Goal: Task Accomplishment & Management: Use online tool/utility

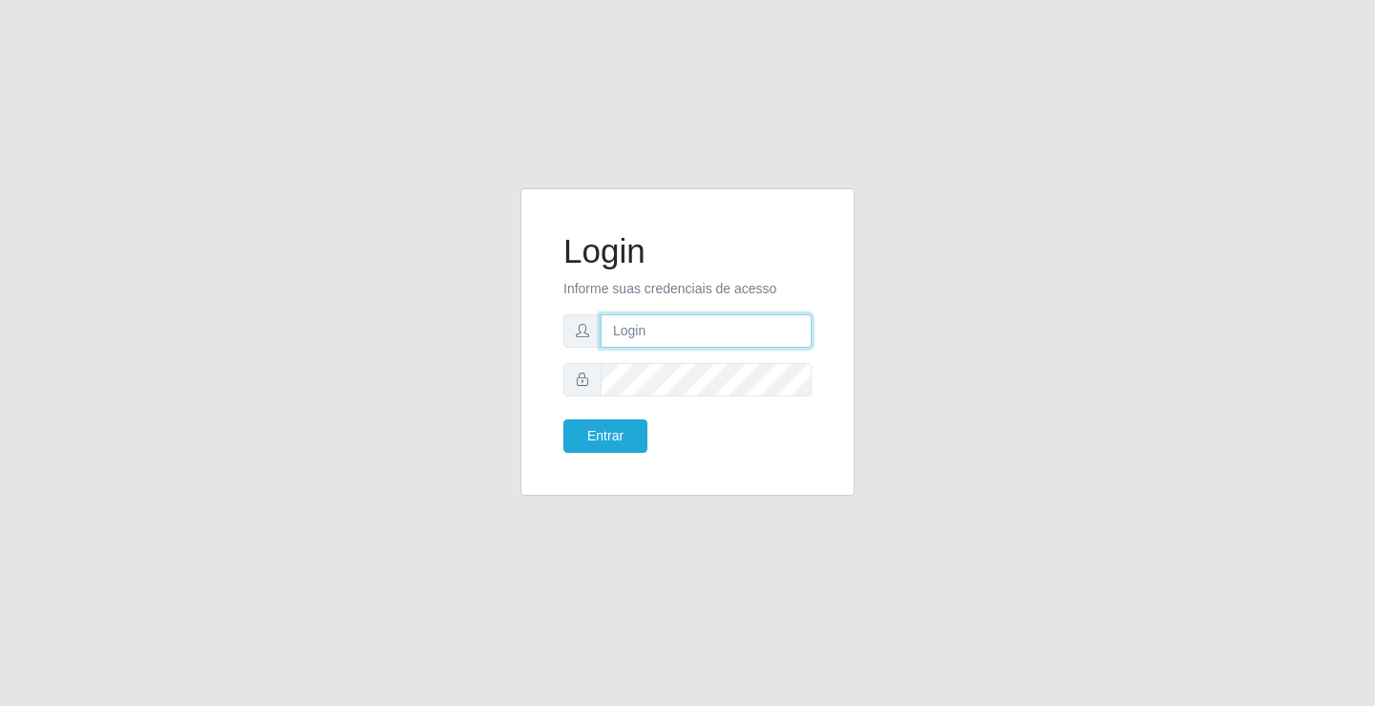
click at [711, 330] on input "text" at bounding box center [706, 330] width 211 height 33
type input "william@ideal"
click at [564, 419] on button "Entrar" at bounding box center [606, 435] width 84 height 33
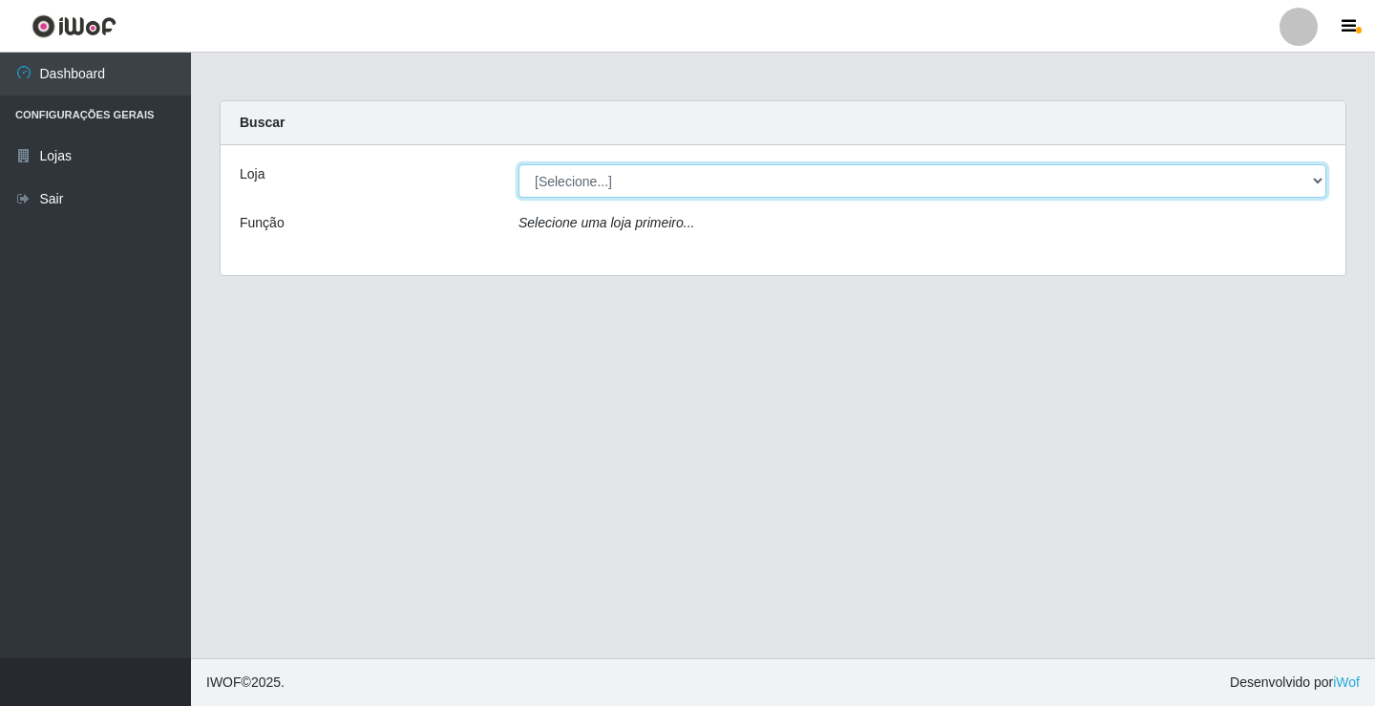
click at [697, 177] on select "[Selecione...] Ideal - Conceição" at bounding box center [923, 180] width 808 height 33
select select "231"
click at [519, 164] on select "[Selecione...] Ideal - Conceição" at bounding box center [923, 180] width 808 height 33
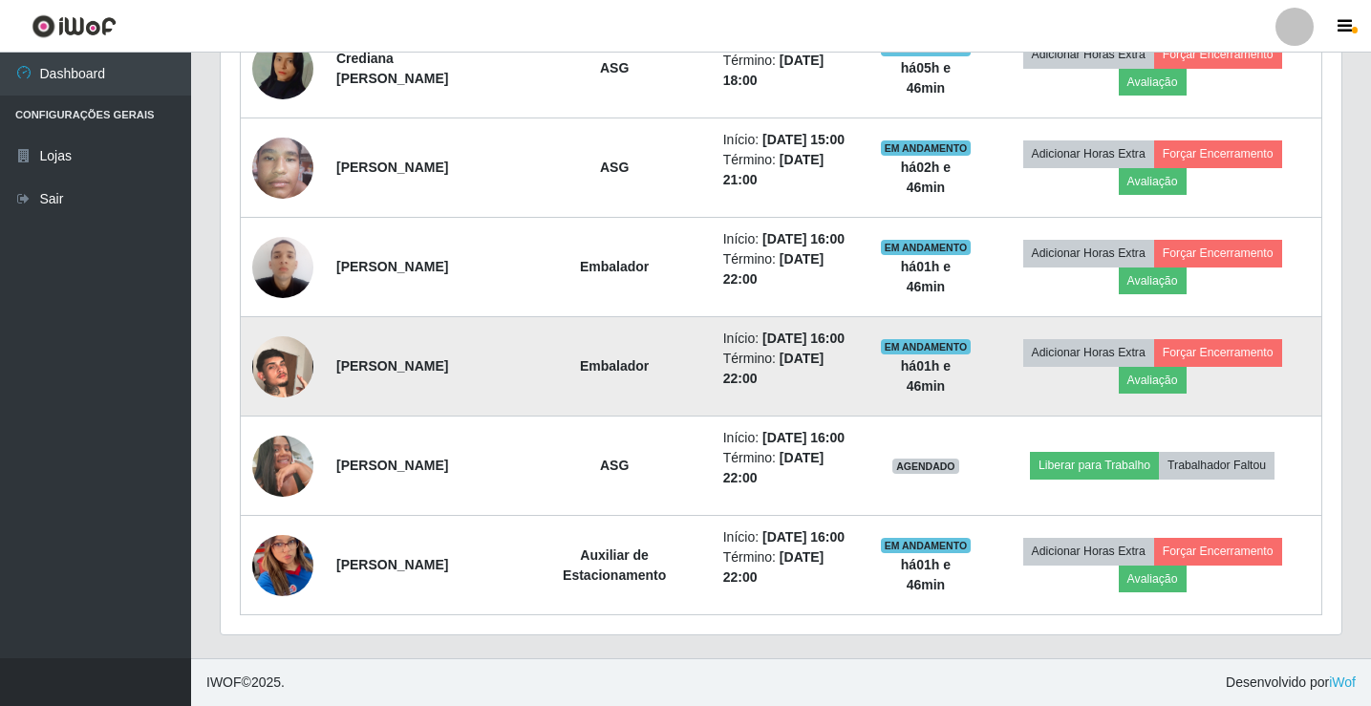
scroll to position [1058, 0]
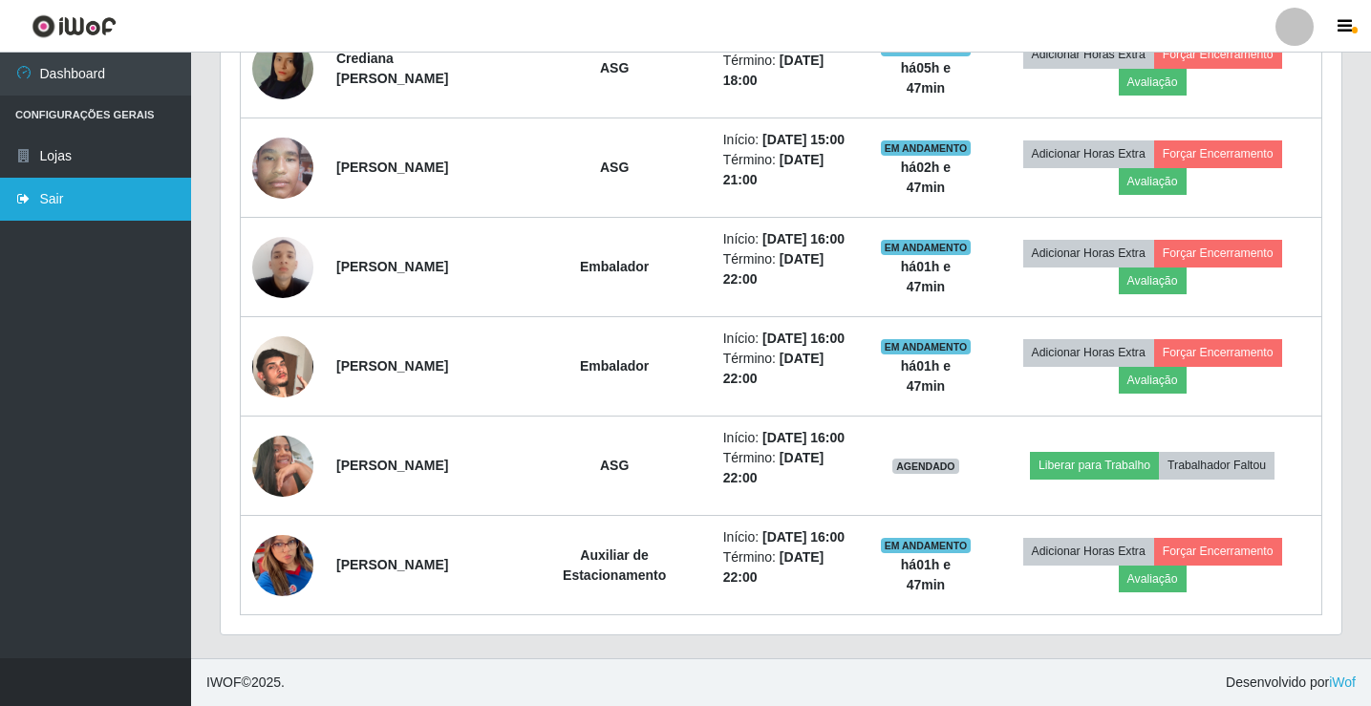
click at [17, 209] on link "Sair" at bounding box center [95, 199] width 191 height 43
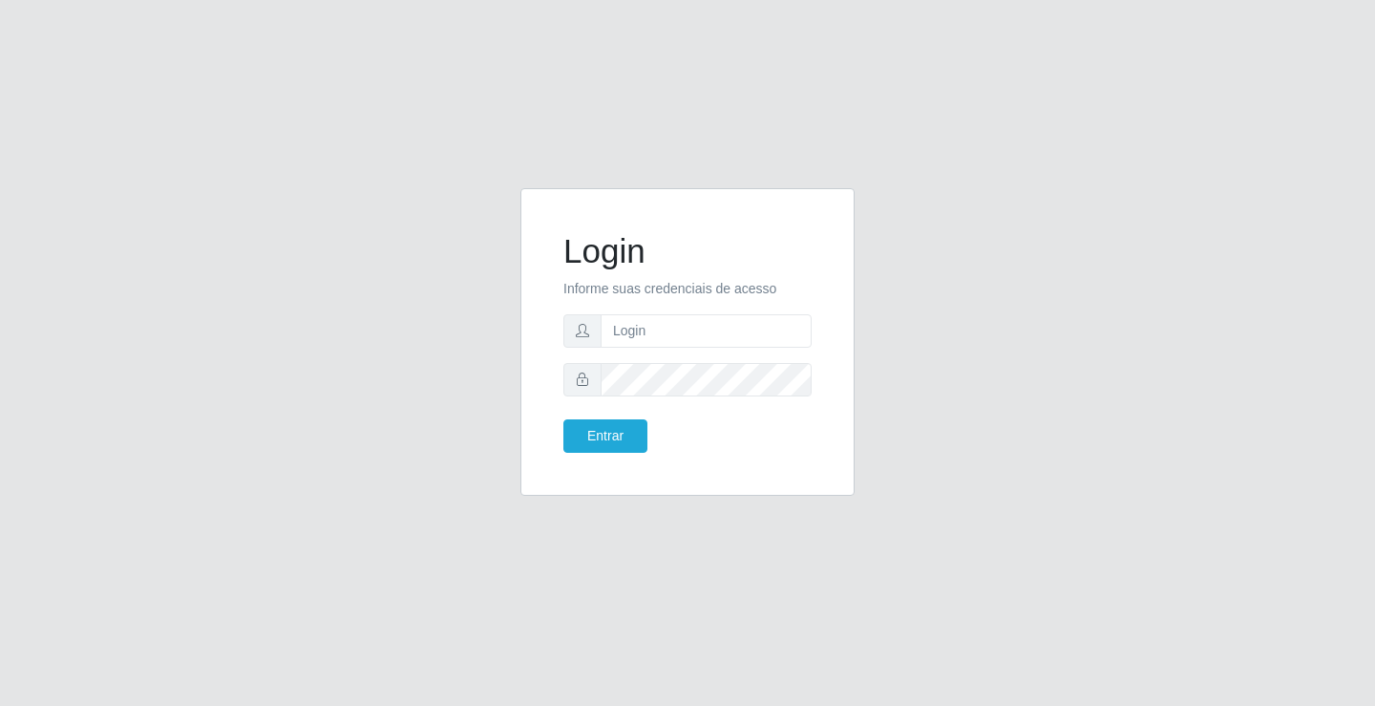
click at [1223, 255] on div "Login Informe suas credenciais de acesso Entrar" at bounding box center [687, 353] width 1089 height 330
click at [1202, 476] on div "Login Informe suas credenciais de acesso Entrar" at bounding box center [687, 353] width 1089 height 330
click at [426, 68] on div "Login Informe suas credenciais de acesso Entrar" at bounding box center [687, 353] width 1375 height 706
click at [154, 333] on div "Login Informe suas credenciais de acesso Entrar" at bounding box center [687, 353] width 1089 height 330
click at [154, 336] on div "Login Informe suas credenciais de acesso Entrar" at bounding box center [687, 353] width 1089 height 330
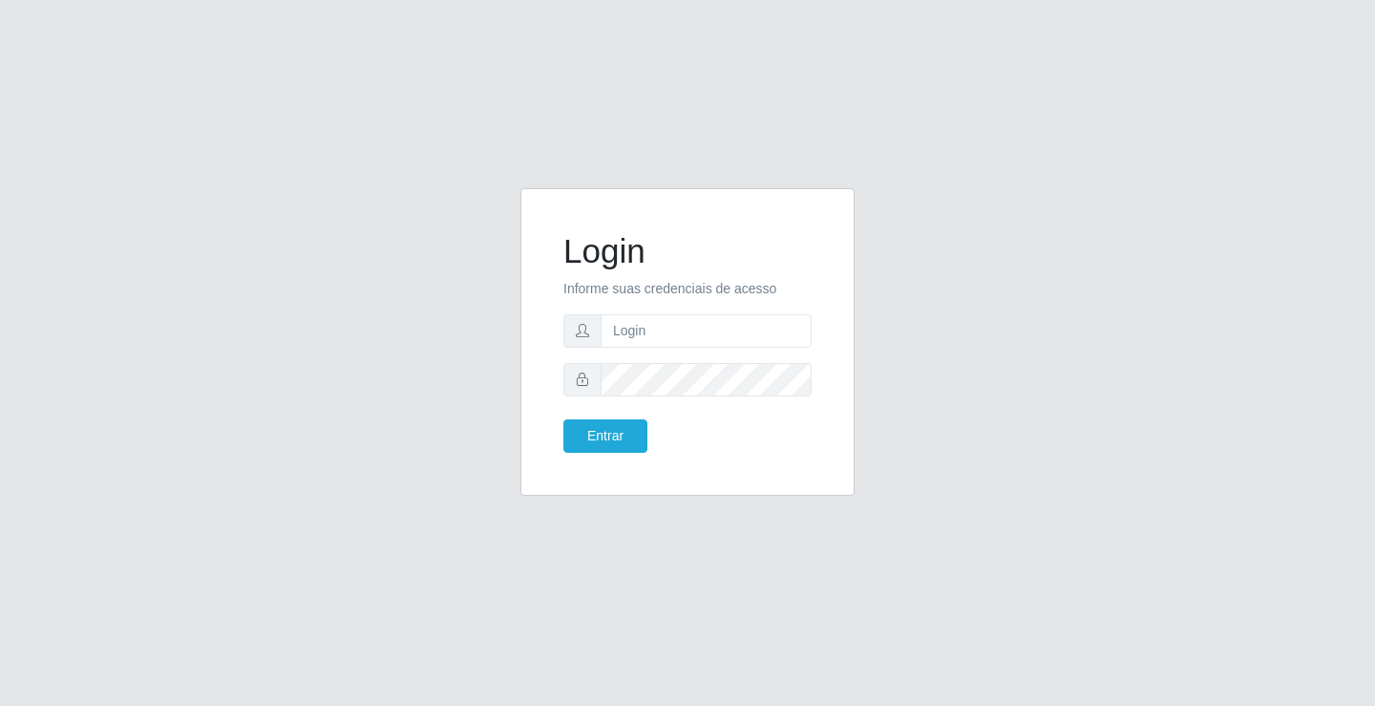
click at [87, 391] on div "Login Informe suas credenciais de acesso Entrar" at bounding box center [687, 353] width 1375 height 706
click at [212, 245] on div "Login Informe suas credenciais de acesso Entrar" at bounding box center [687, 353] width 1089 height 330
click at [230, 185] on div "Login Informe suas credenciais de acesso Entrar" at bounding box center [687, 353] width 1375 height 706
click at [1205, 284] on div "Login Informe suas credenciais de acesso Entrar" at bounding box center [687, 353] width 1089 height 330
click at [676, 338] on input "text" at bounding box center [706, 330] width 211 height 33
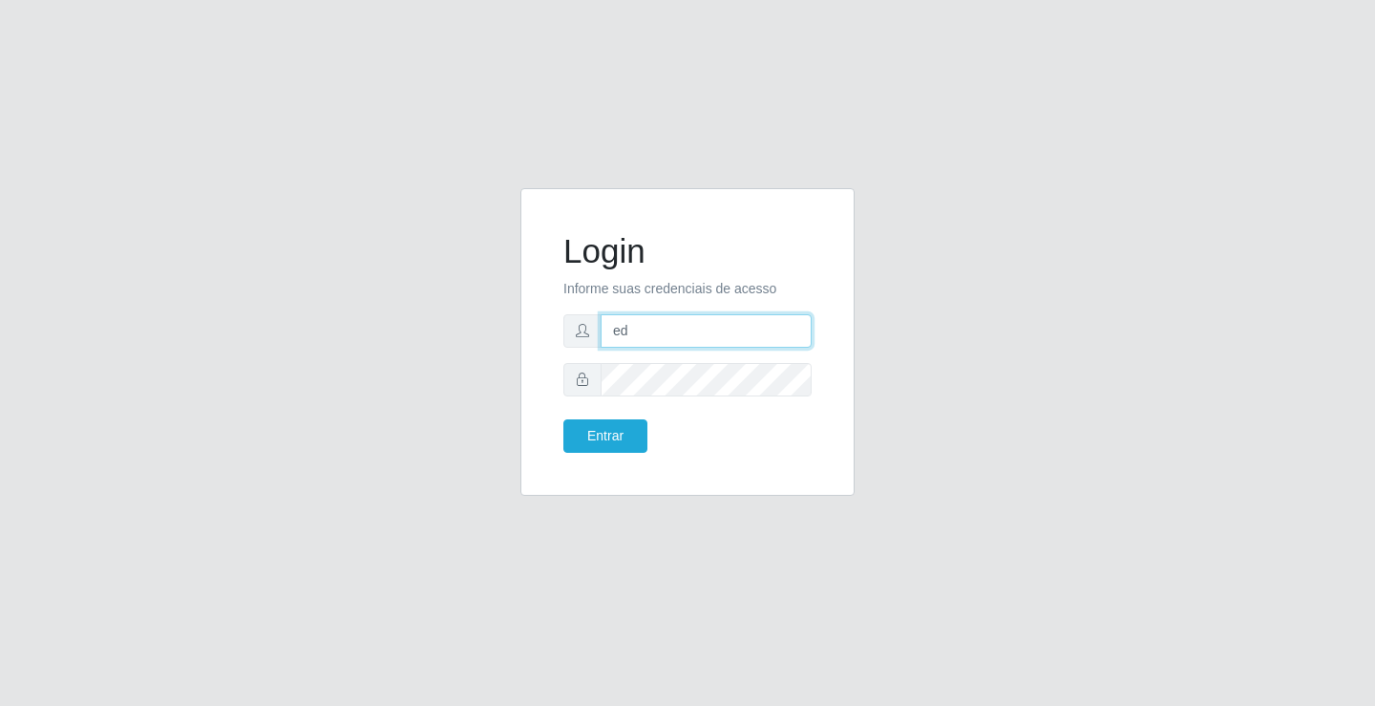
type input "ediane@ideal"
click at [564, 419] on button "Entrar" at bounding box center [606, 435] width 84 height 33
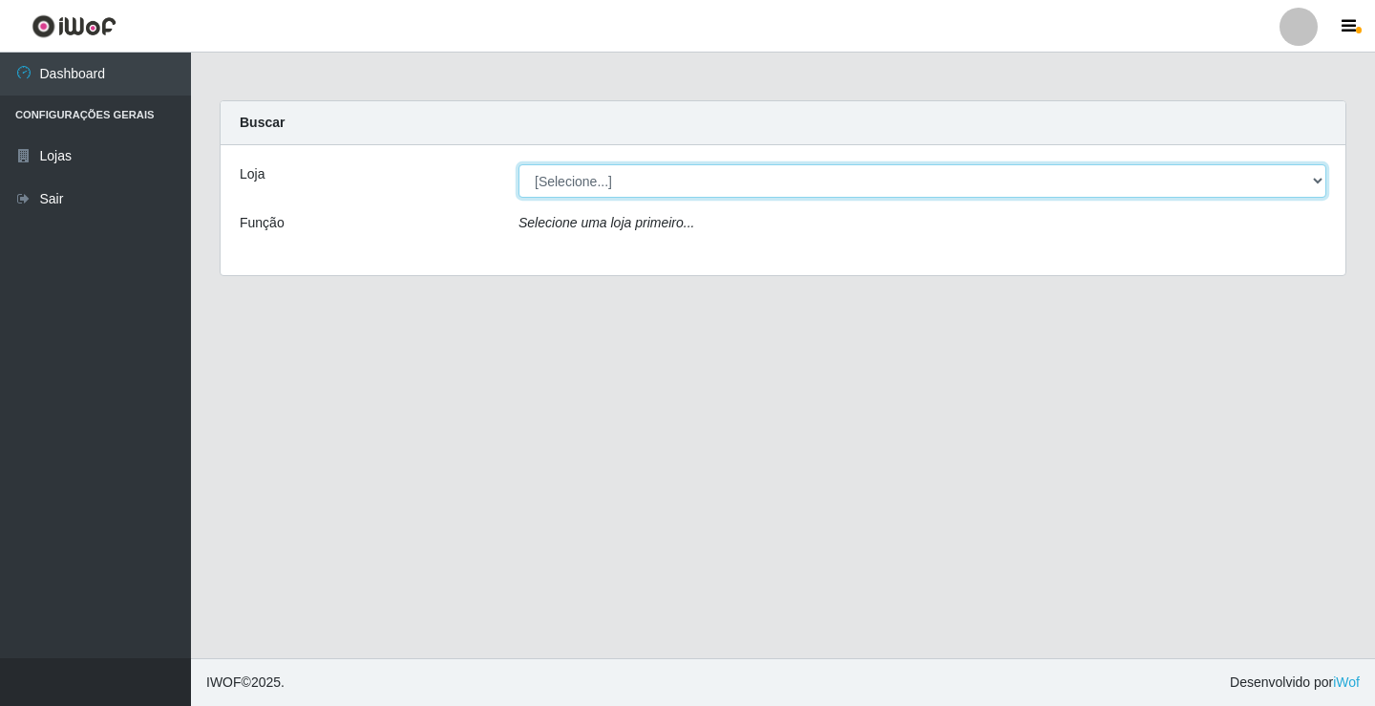
click at [626, 185] on select "[Selecione...] Ideal - Conceição" at bounding box center [923, 180] width 808 height 33
select select "231"
click at [519, 164] on select "[Selecione...] Ideal - Conceição" at bounding box center [923, 180] width 808 height 33
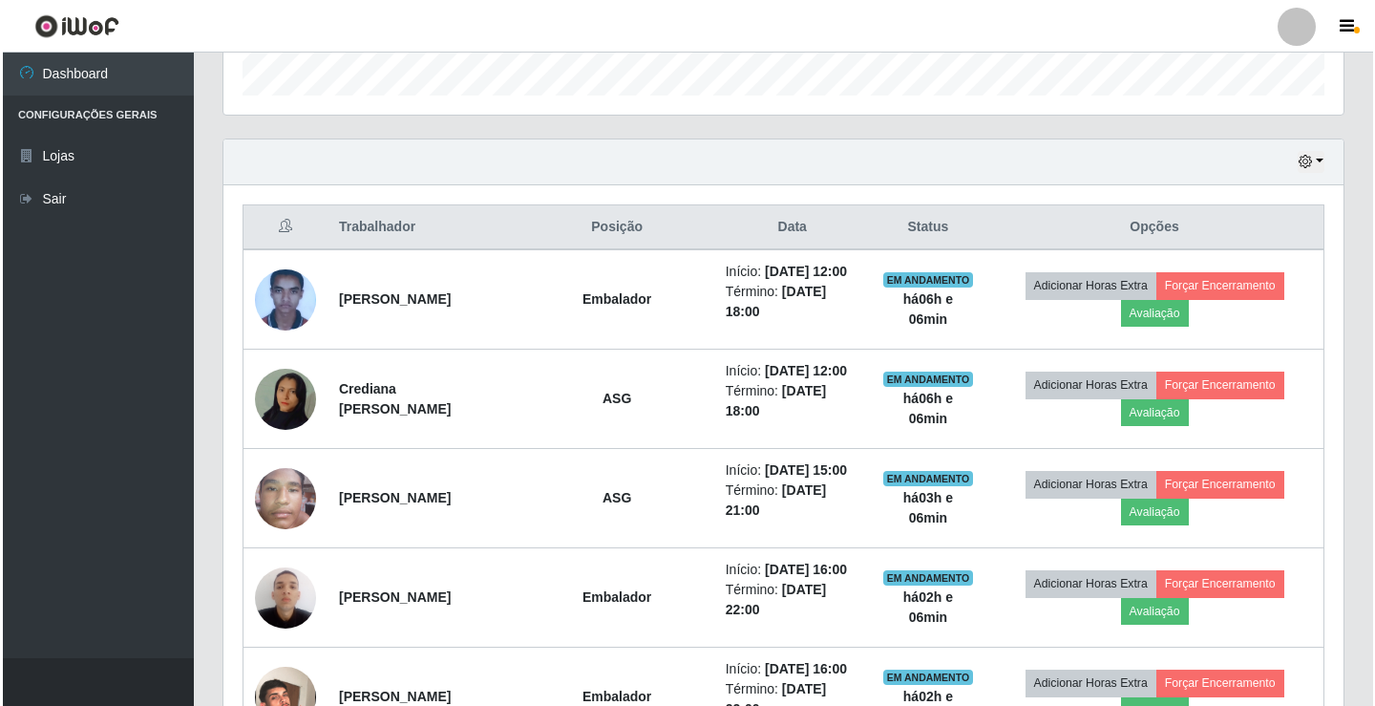
scroll to position [573, 0]
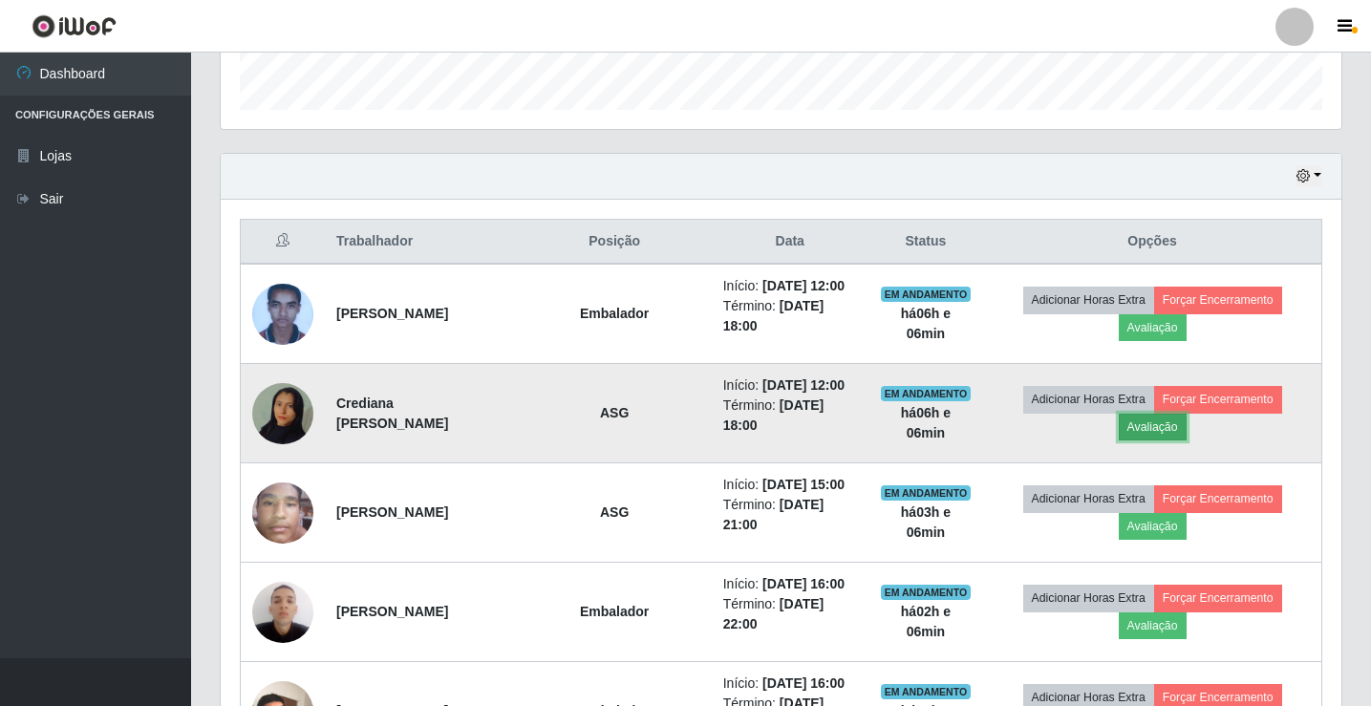
click at [1186, 440] on button "Avaliação" at bounding box center [1152, 427] width 68 height 27
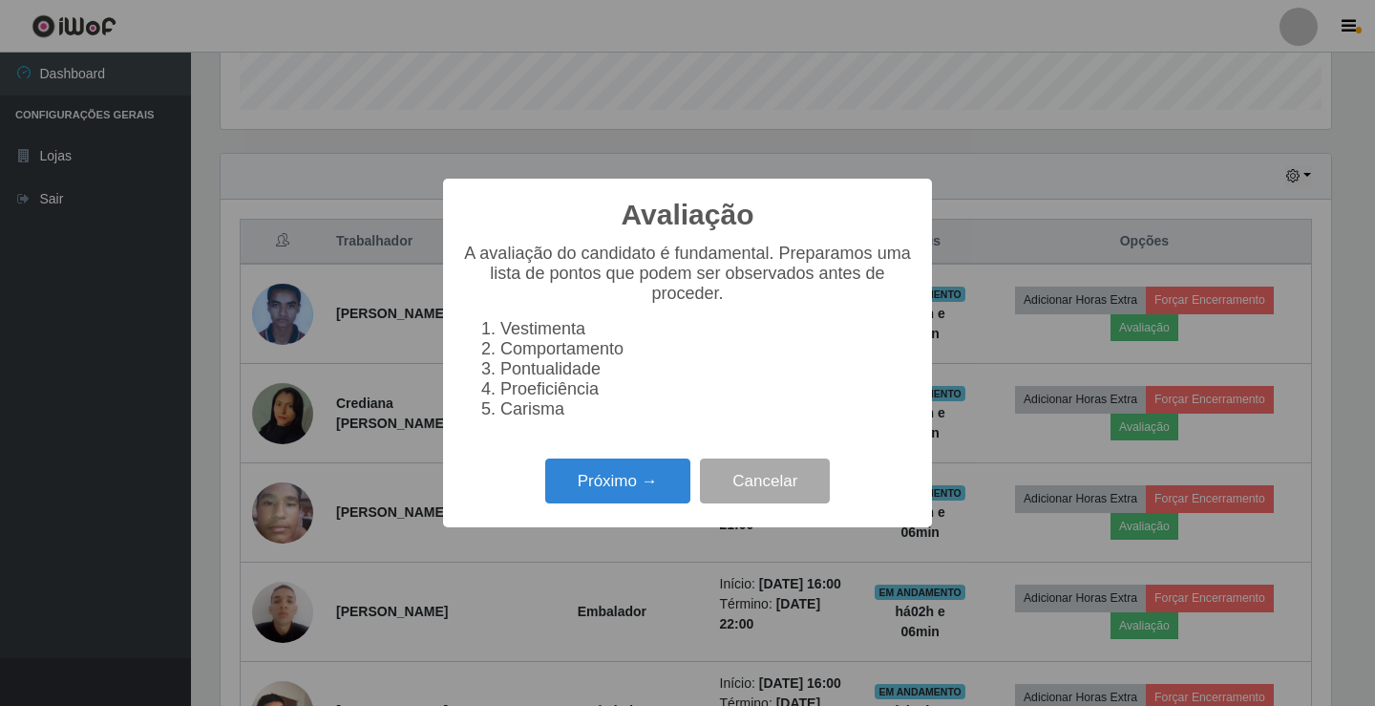
scroll to position [396, 1111]
click at [578, 484] on button "Próximo →" at bounding box center [617, 480] width 145 height 45
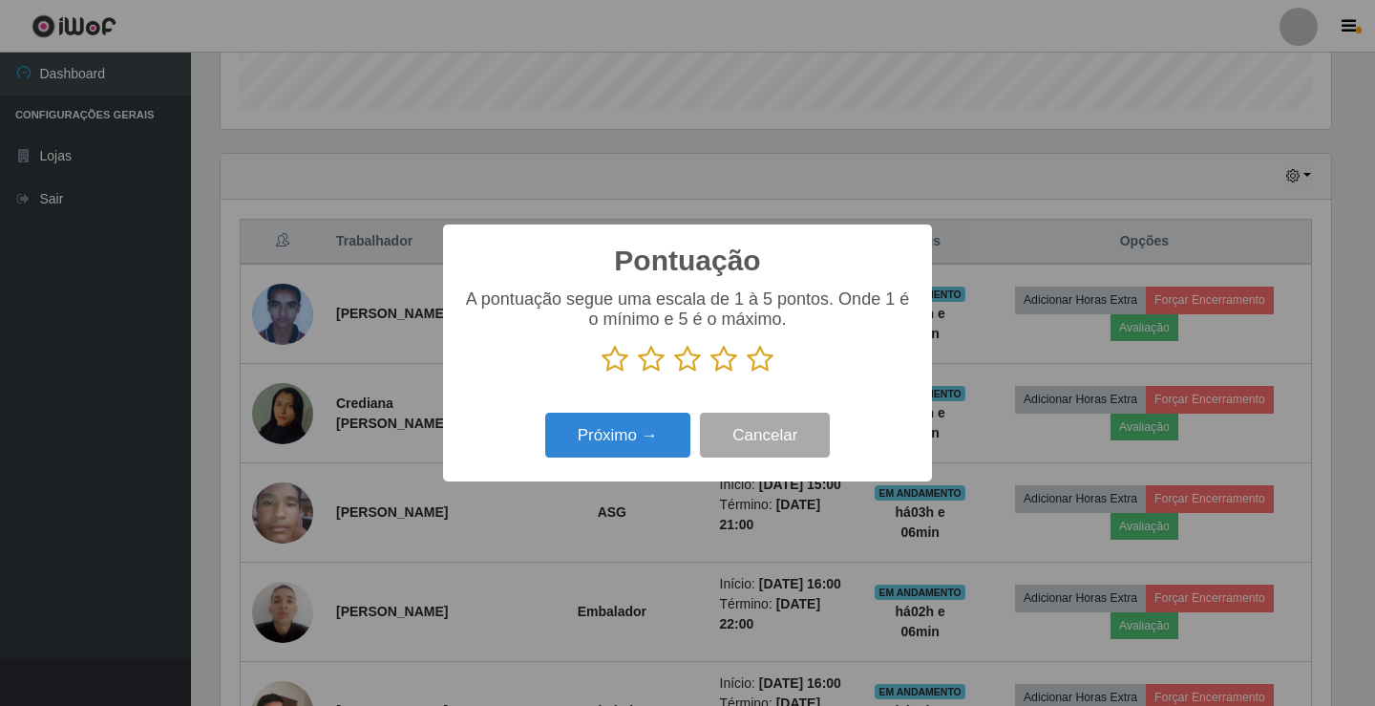
click at [775, 355] on p at bounding box center [687, 359] width 451 height 29
click at [772, 340] on div "A pontuação segue uma escala de 1 à 5 pontos. Onde 1 é o mínimo e 5 é o máximo." at bounding box center [687, 331] width 451 height 84
click at [760, 349] on icon at bounding box center [760, 359] width 27 height 29
click at [747, 373] on input "radio" at bounding box center [747, 373] width 0 height 0
click at [645, 429] on button "Próximo →" at bounding box center [617, 435] width 145 height 45
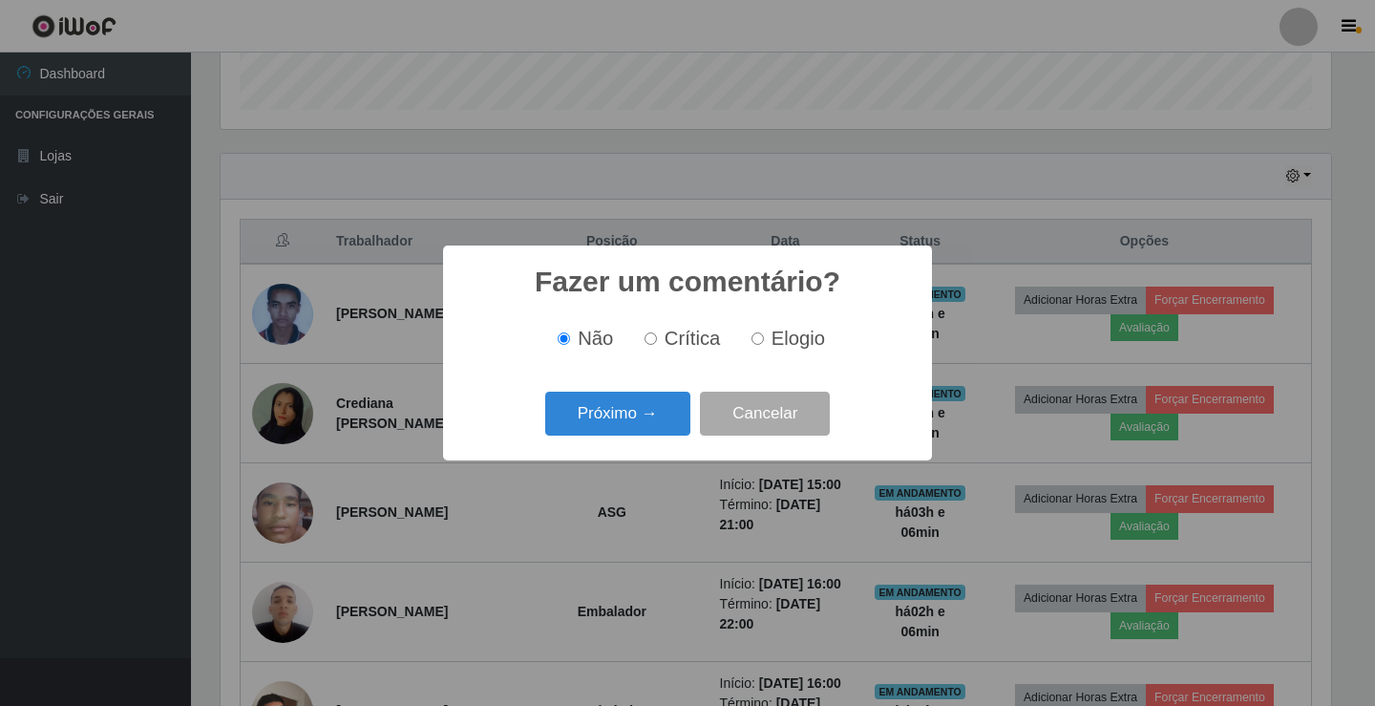
click at [645, 429] on button "Próximo →" at bounding box center [617, 414] width 145 height 45
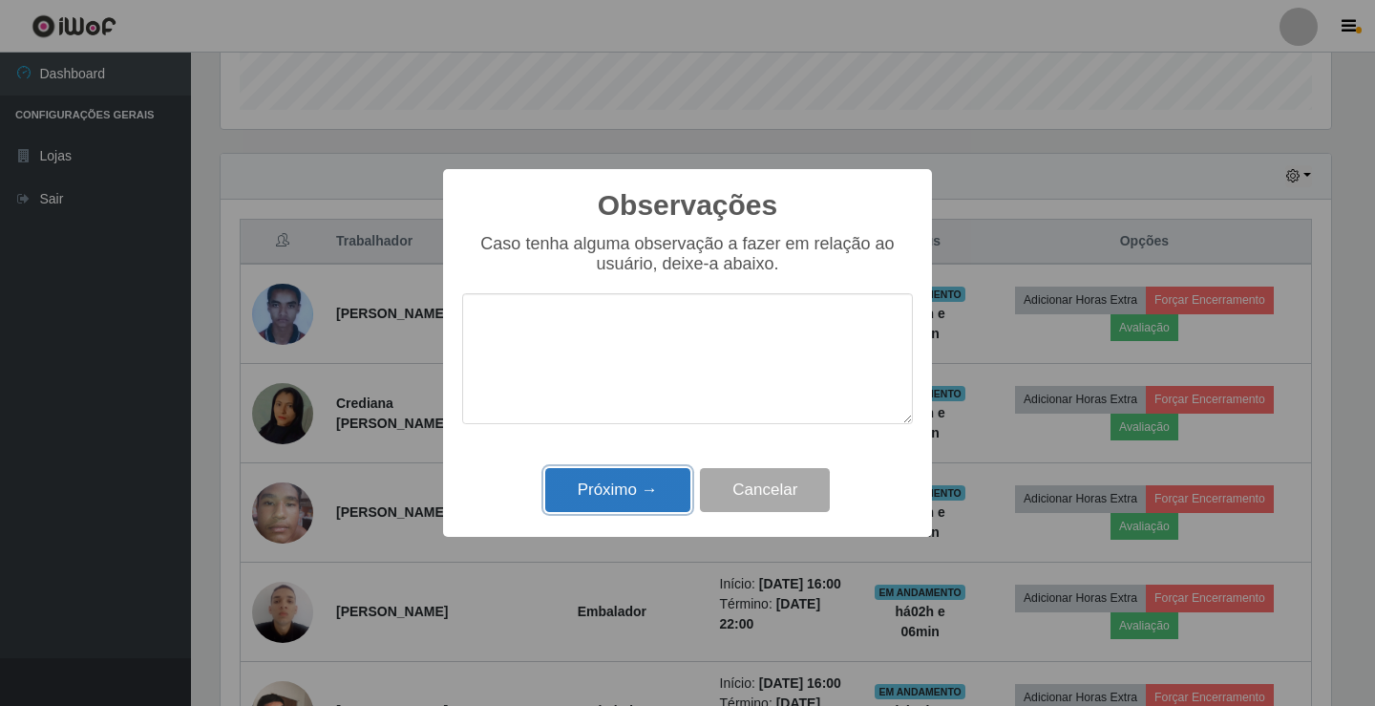
click at [602, 494] on button "Próximo →" at bounding box center [617, 490] width 145 height 45
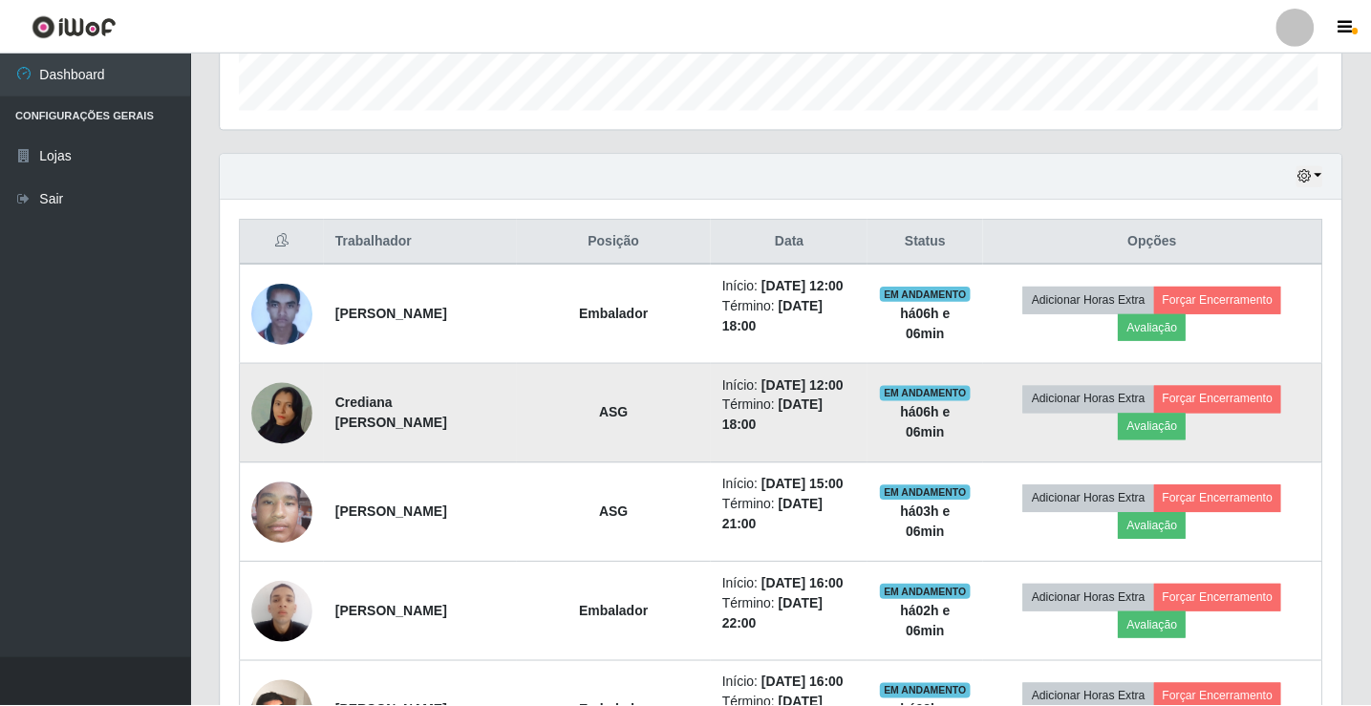
scroll to position [396, 1120]
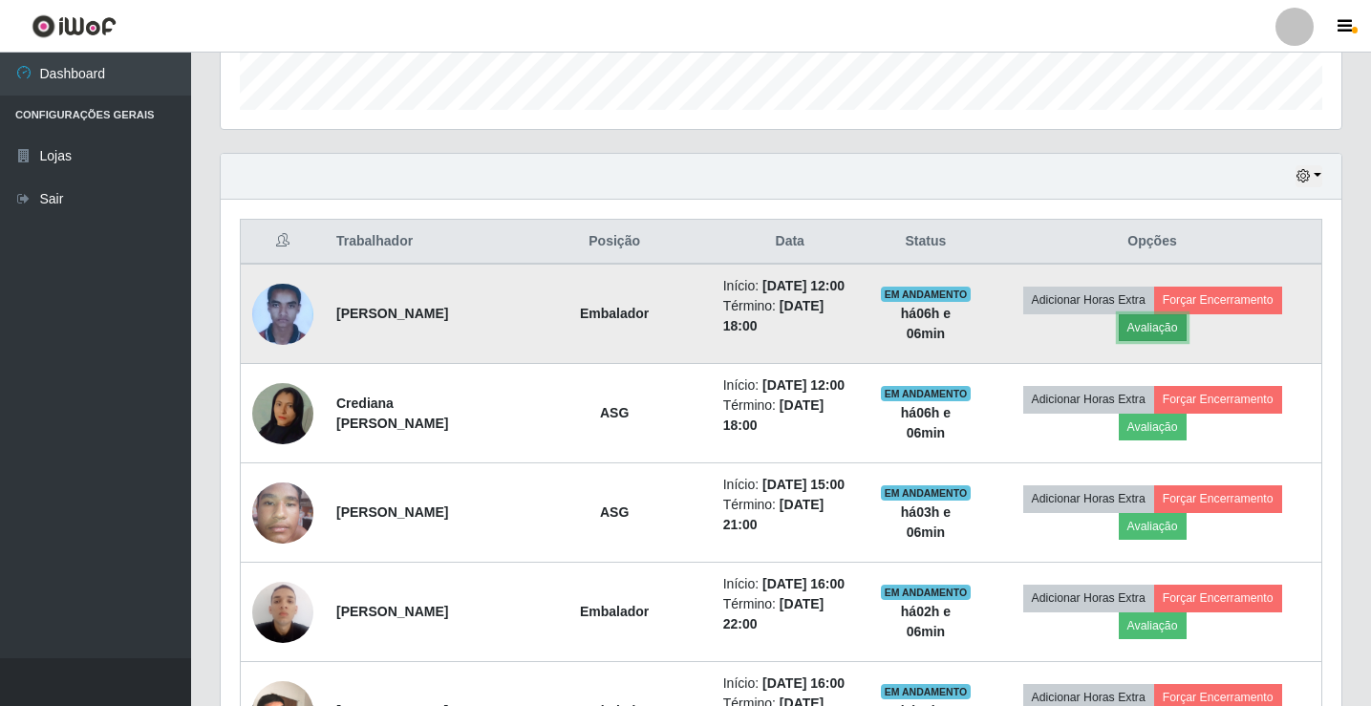
click at [1179, 331] on button "Avaliação" at bounding box center [1152, 327] width 68 height 27
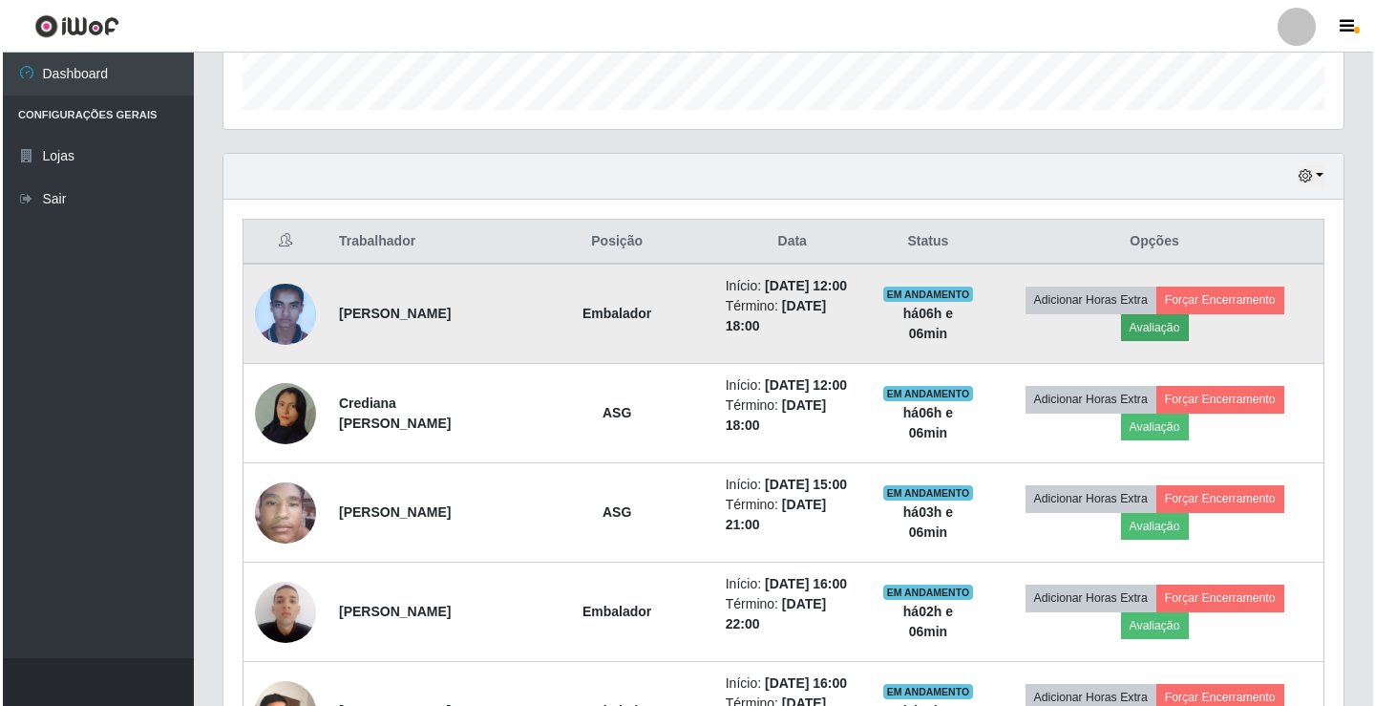
scroll to position [396, 1111]
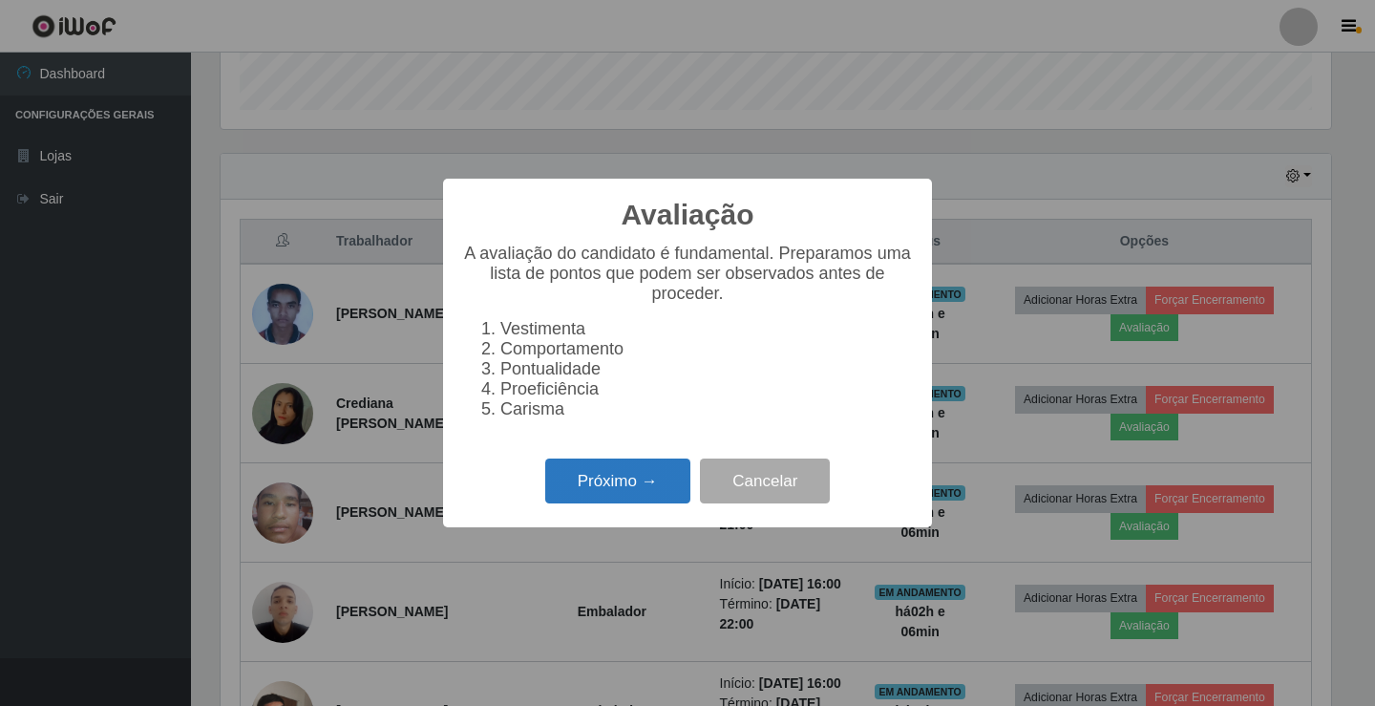
click at [583, 492] on button "Próximo →" at bounding box center [617, 480] width 145 height 45
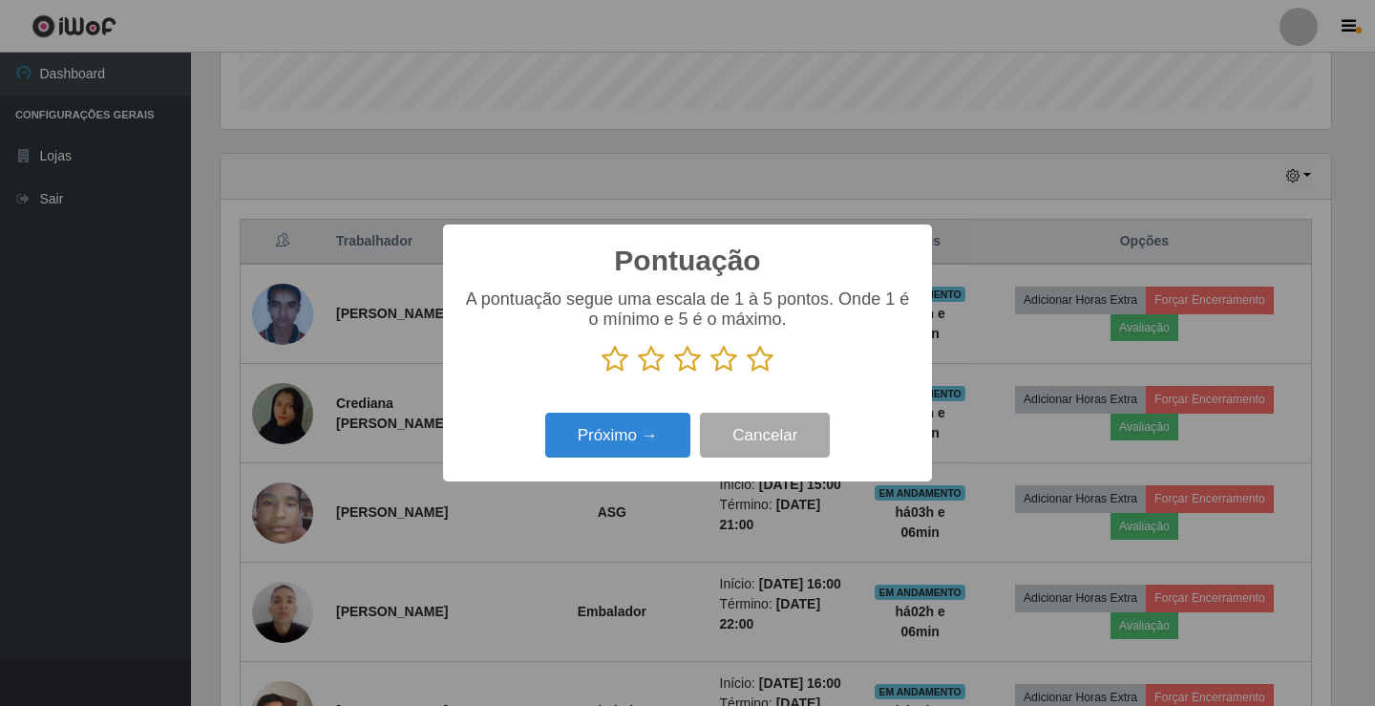
click at [767, 354] on icon at bounding box center [760, 359] width 27 height 29
click at [747, 373] on input "radio" at bounding box center [747, 373] width 0 height 0
click at [664, 438] on button "Próximo →" at bounding box center [617, 435] width 145 height 45
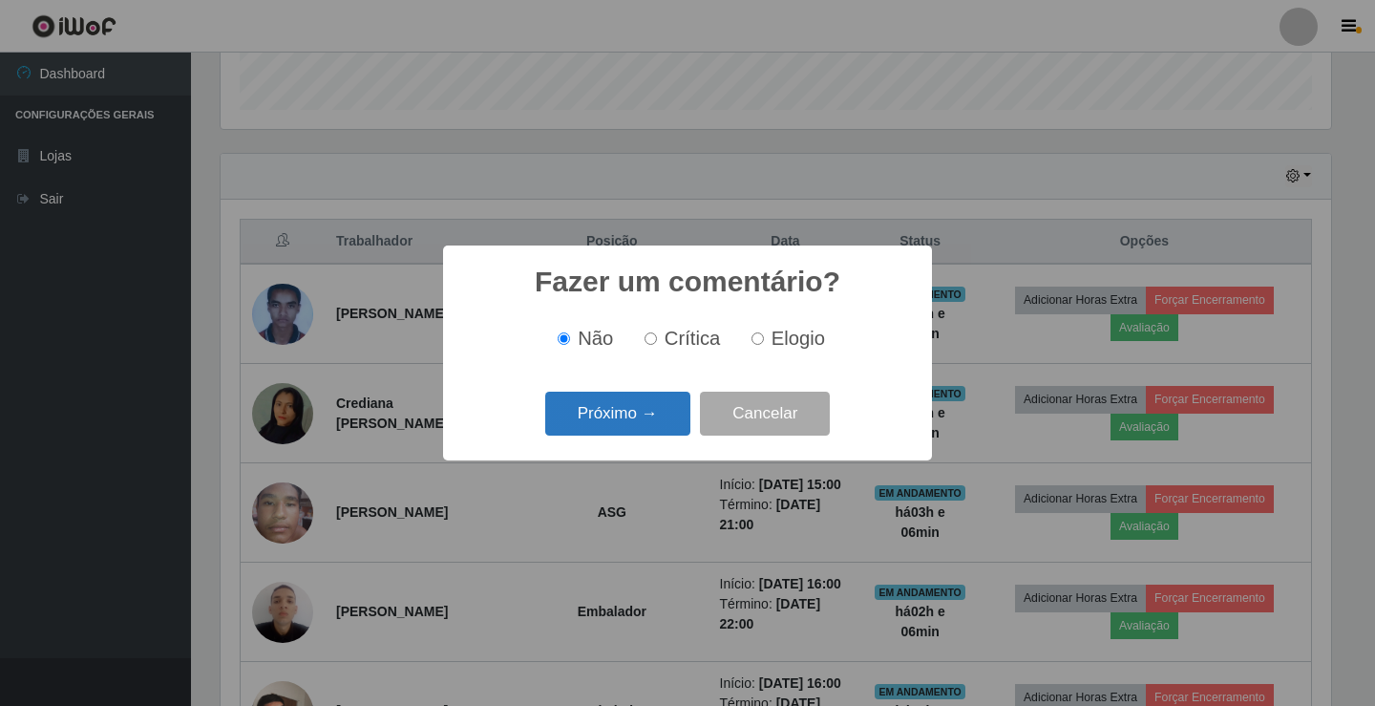
click at [660, 418] on button "Próximo →" at bounding box center [617, 414] width 145 height 45
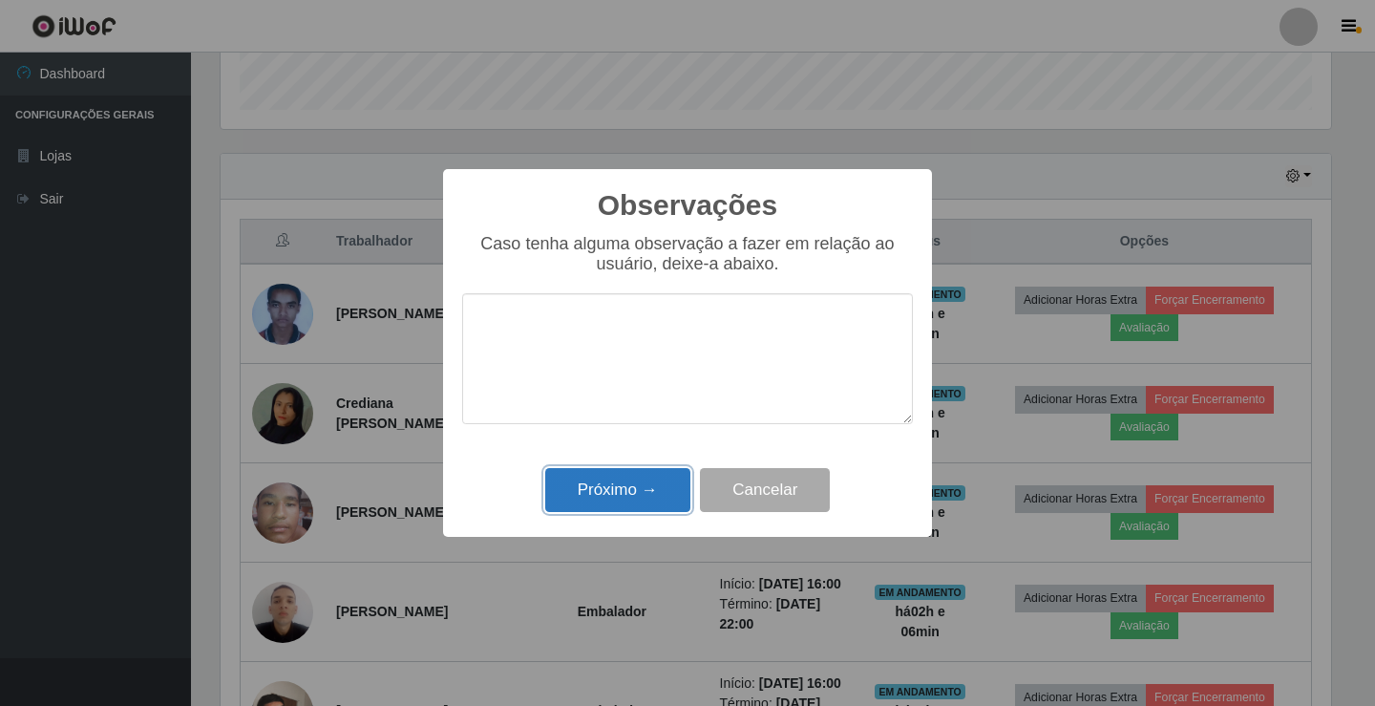
click at [670, 505] on button "Próximo →" at bounding box center [617, 490] width 145 height 45
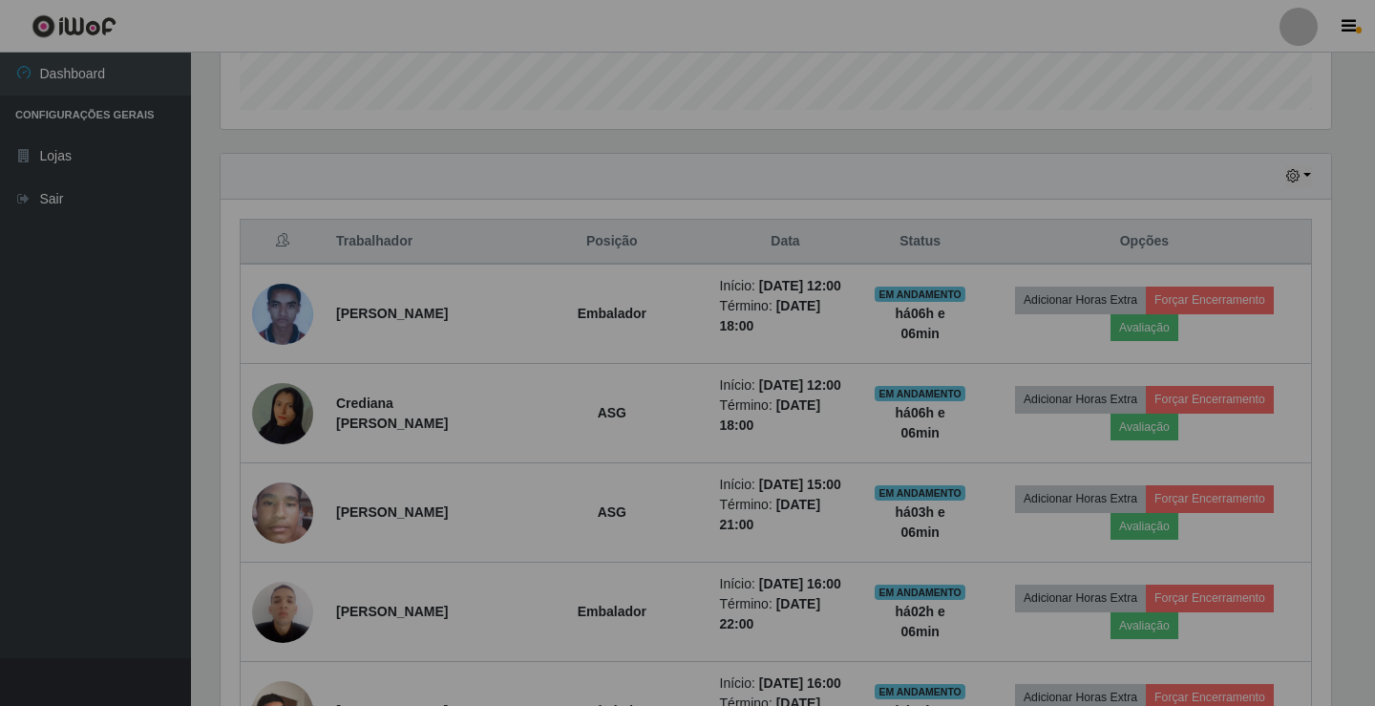
scroll to position [396, 1120]
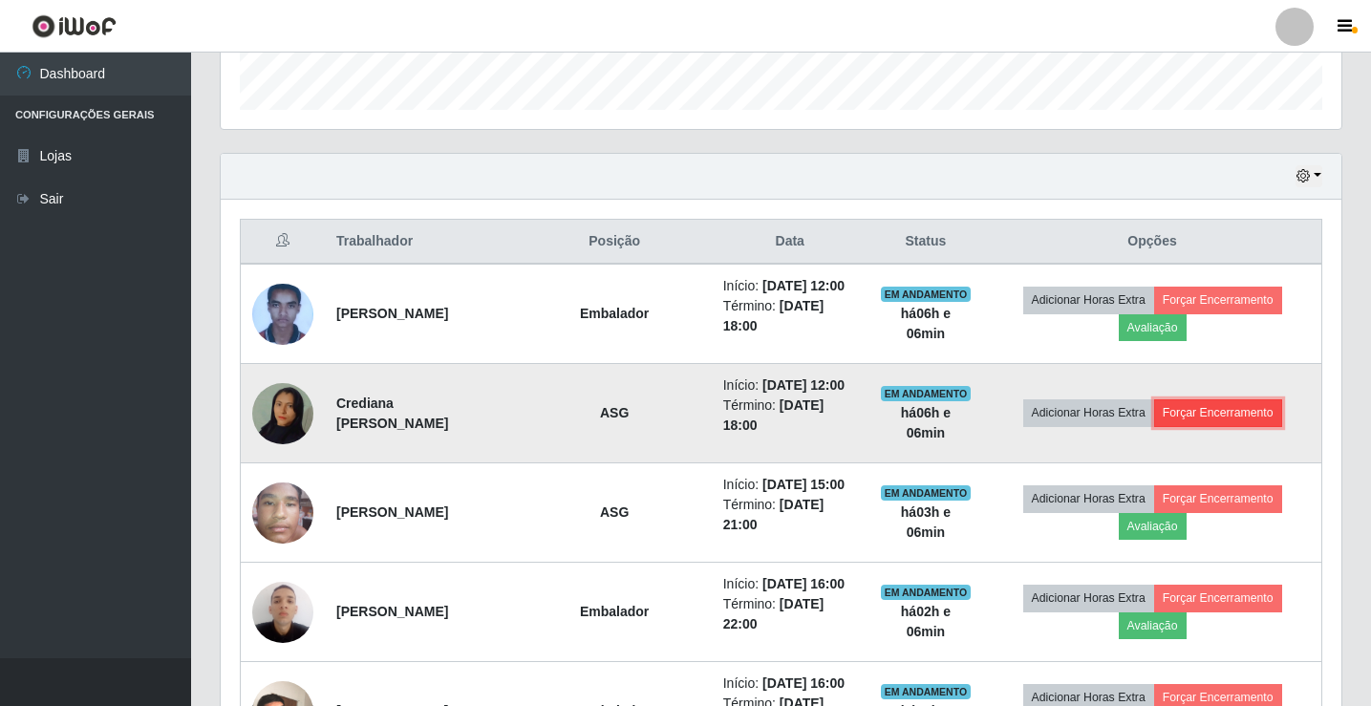
click at [1218, 426] on button "Forçar Encerramento" at bounding box center [1218, 412] width 128 height 27
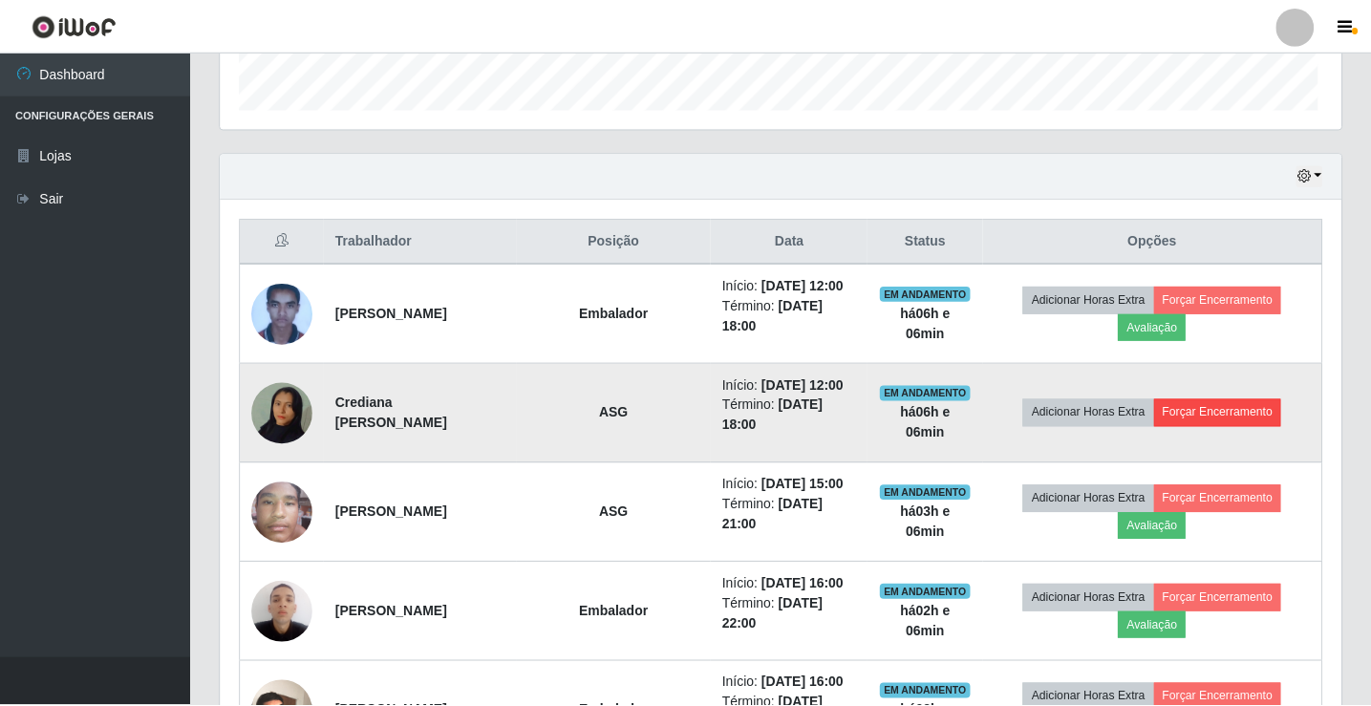
scroll to position [396, 1111]
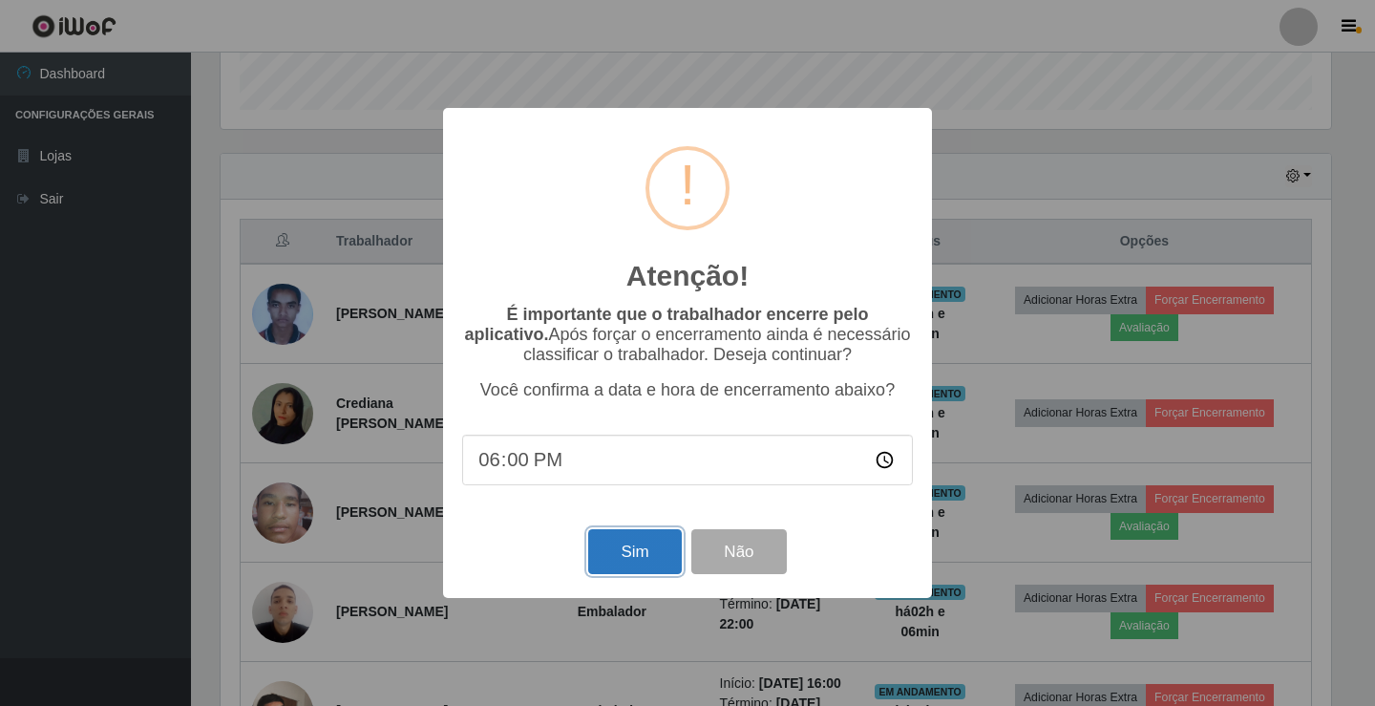
click at [630, 569] on button "Sim" at bounding box center [634, 551] width 93 height 45
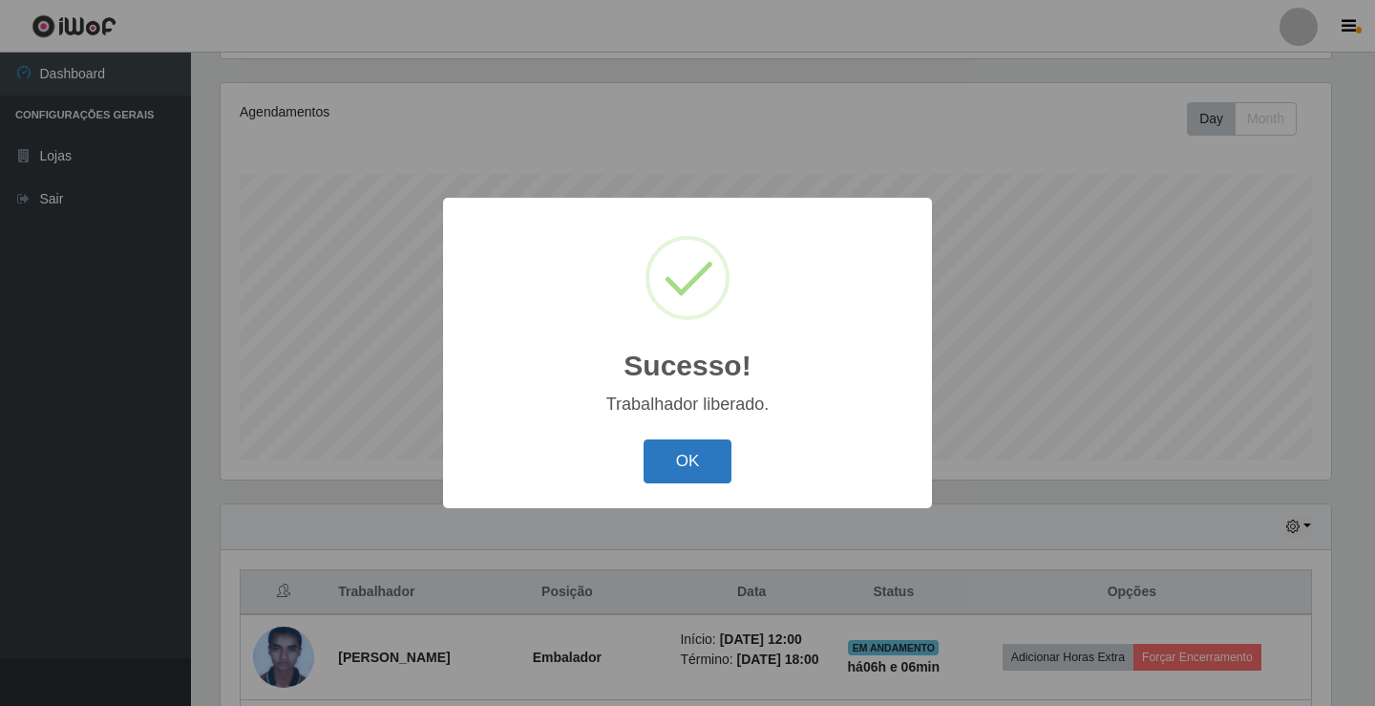
click at [713, 468] on button "OK" at bounding box center [688, 461] width 89 height 45
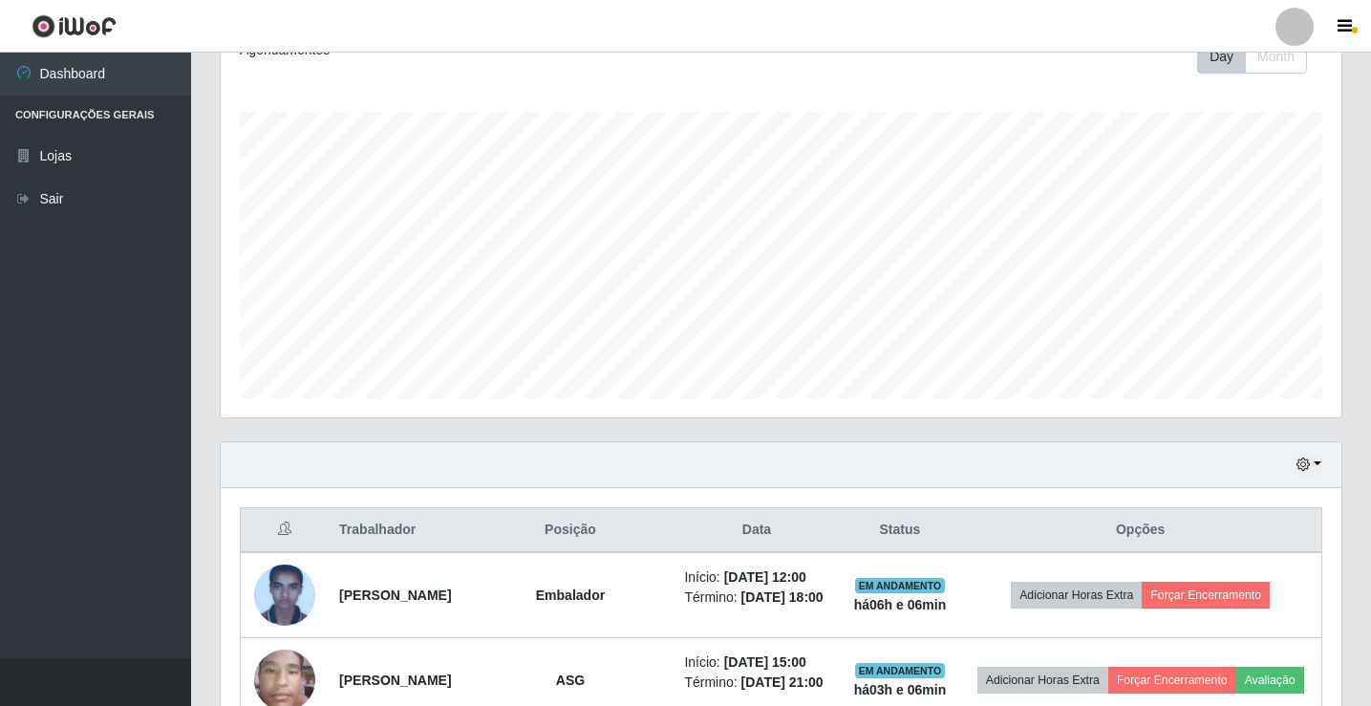
scroll to position [414, 0]
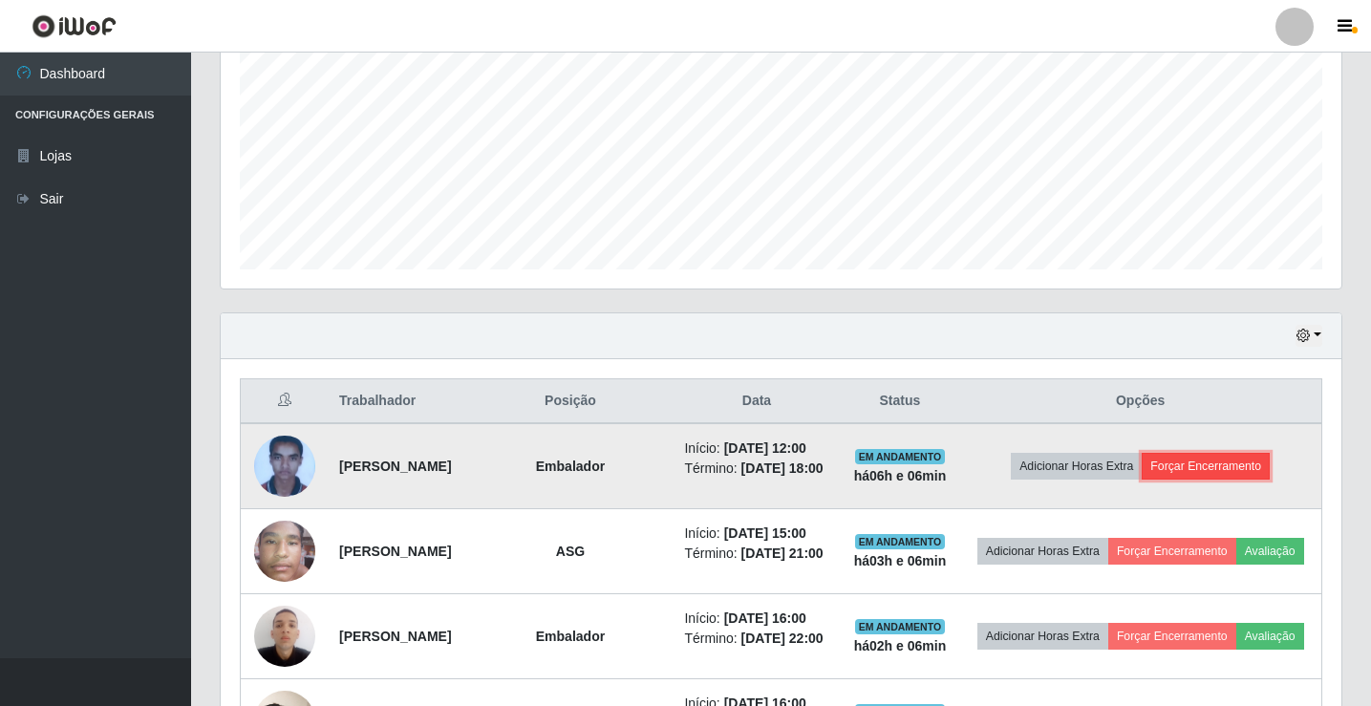
click at [1238, 479] on button "Forçar Encerramento" at bounding box center [1205, 466] width 128 height 27
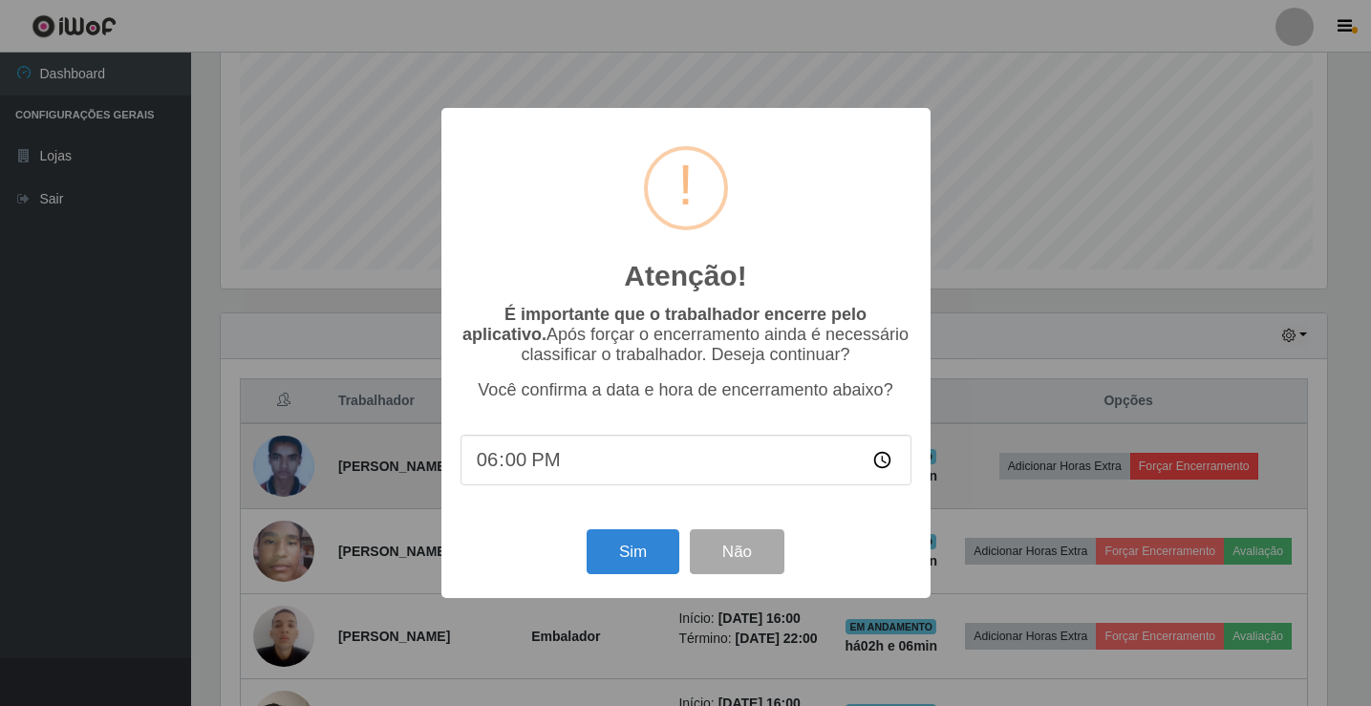
scroll to position [396, 1111]
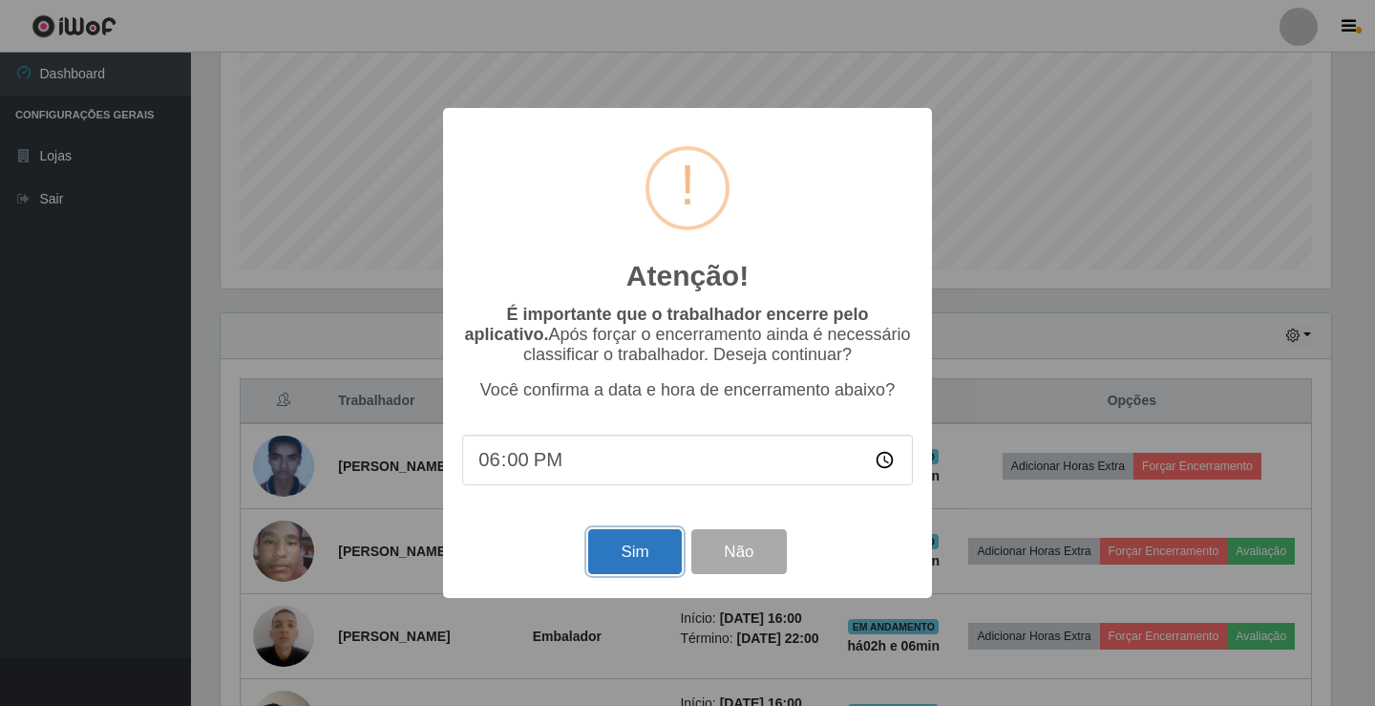
click at [659, 558] on button "Sim" at bounding box center [634, 551] width 93 height 45
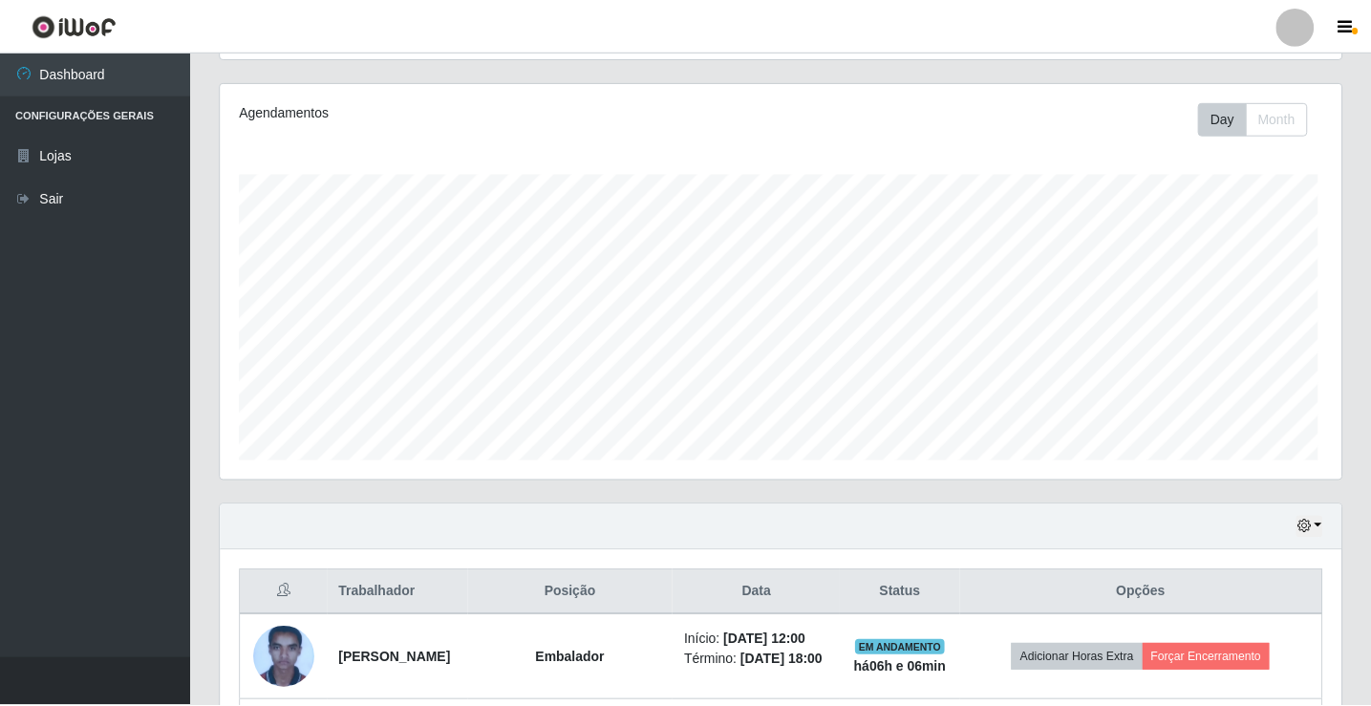
scroll to position [0, 0]
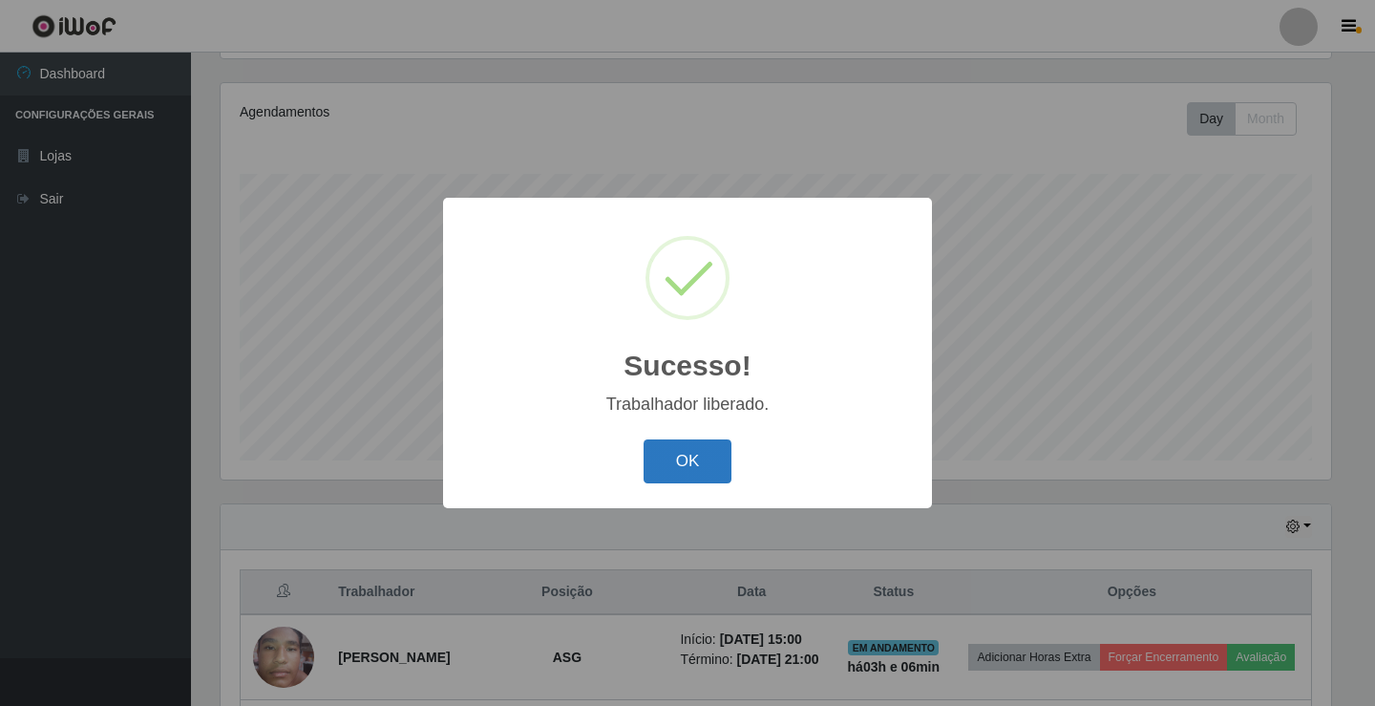
click at [646, 460] on button "OK" at bounding box center [688, 461] width 89 height 45
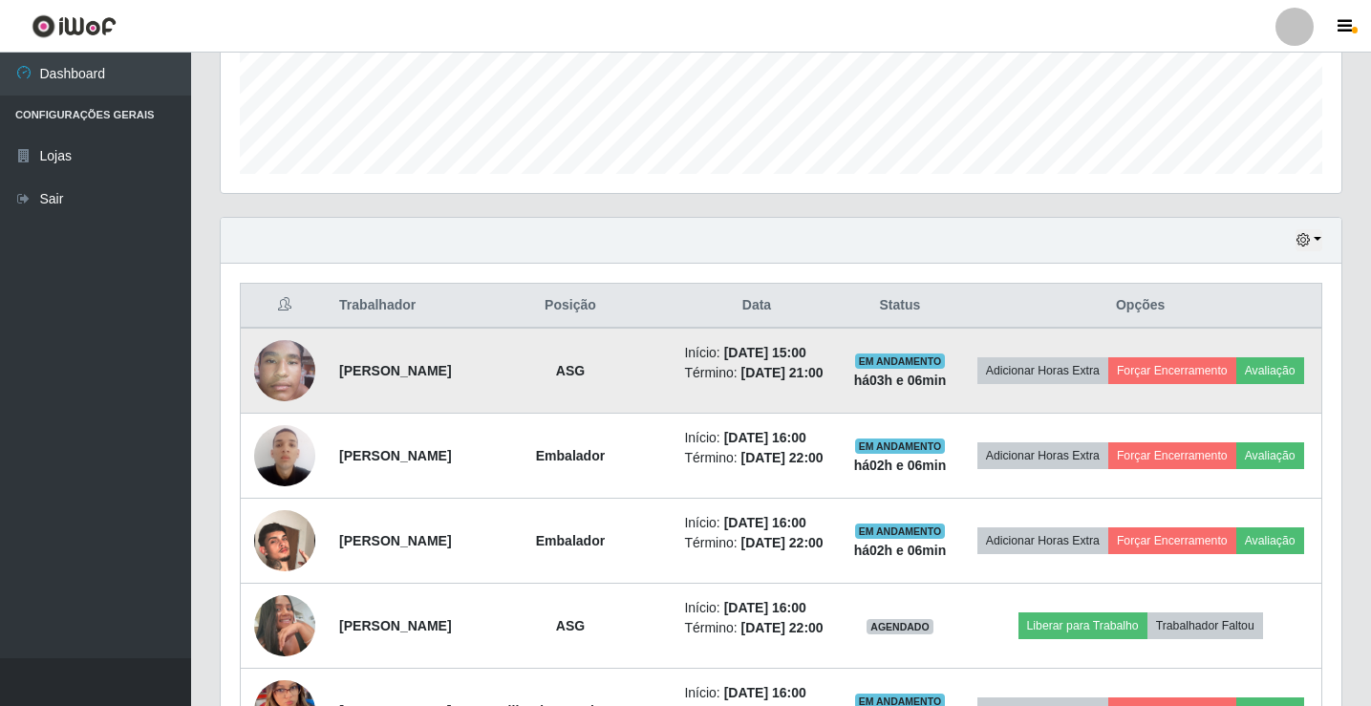
click at [294, 377] on img at bounding box center [284, 370] width 61 height 81
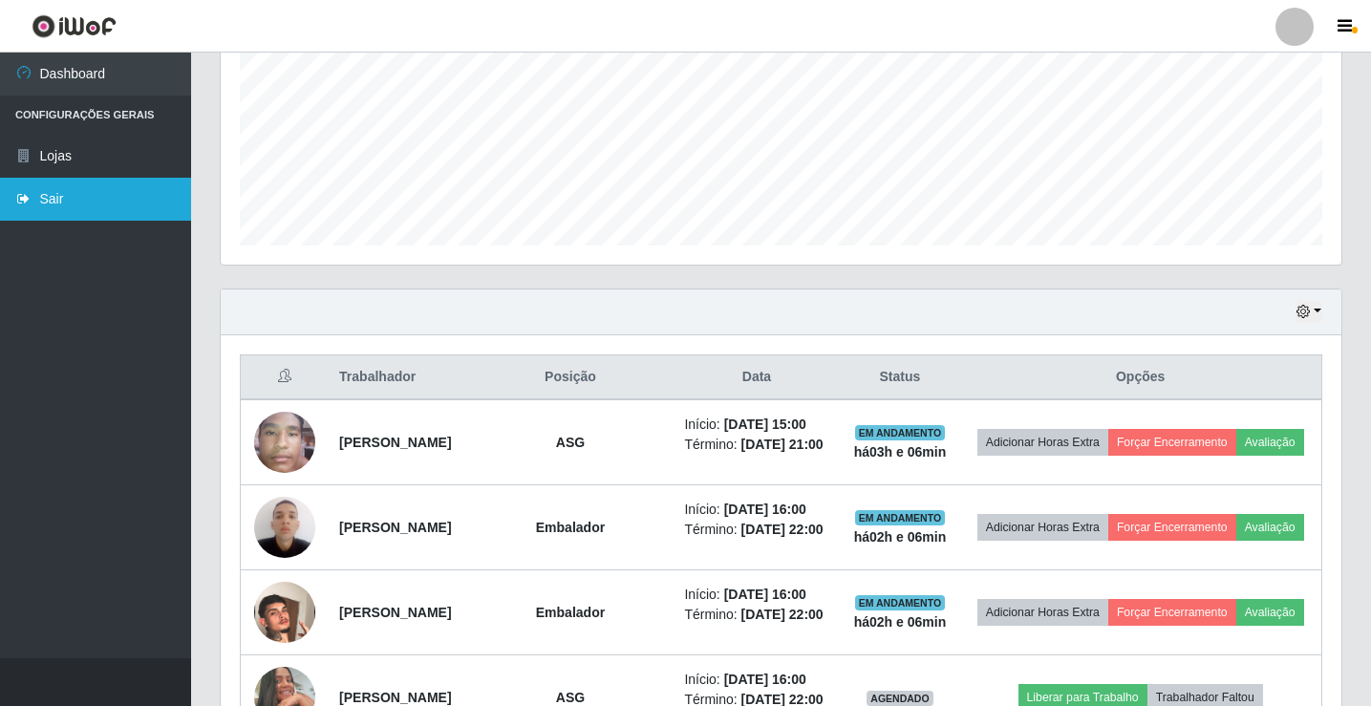
click at [70, 189] on link "Sair" at bounding box center [95, 199] width 191 height 43
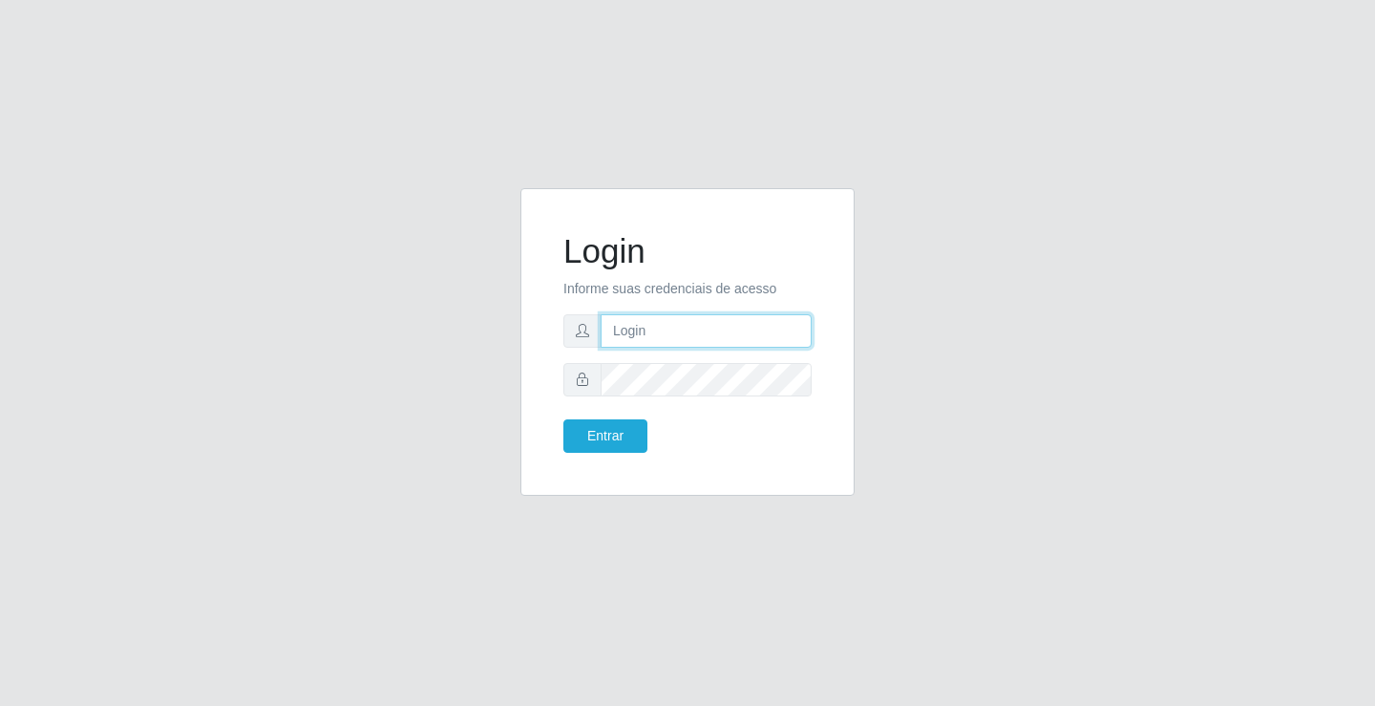
click at [649, 331] on input "text" at bounding box center [706, 330] width 211 height 33
type input "ediane@ideal"
click at [564, 419] on button "Entrar" at bounding box center [606, 435] width 84 height 33
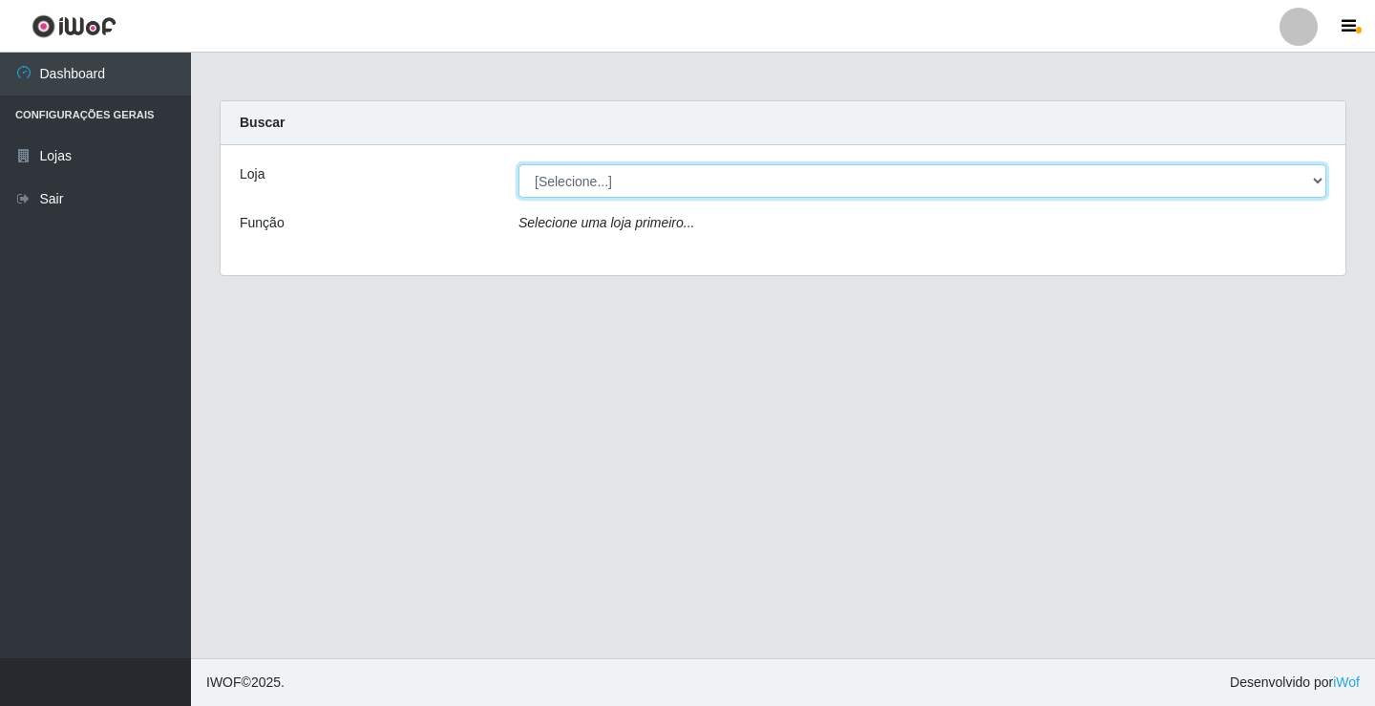
click at [560, 177] on select "[Selecione...] Ideal - Conceição" at bounding box center [923, 180] width 808 height 33
select select "231"
click at [519, 164] on select "[Selecione...] Ideal - Conceição" at bounding box center [923, 180] width 808 height 33
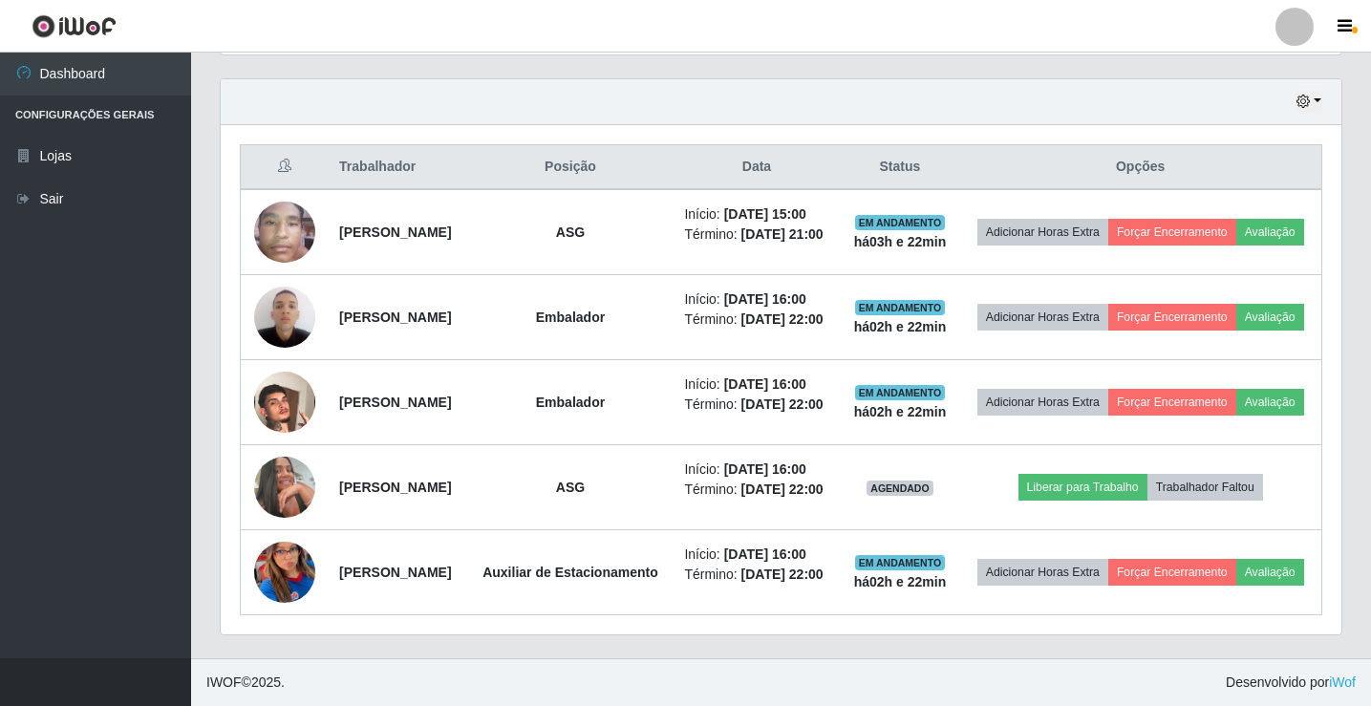
scroll to position [819, 0]
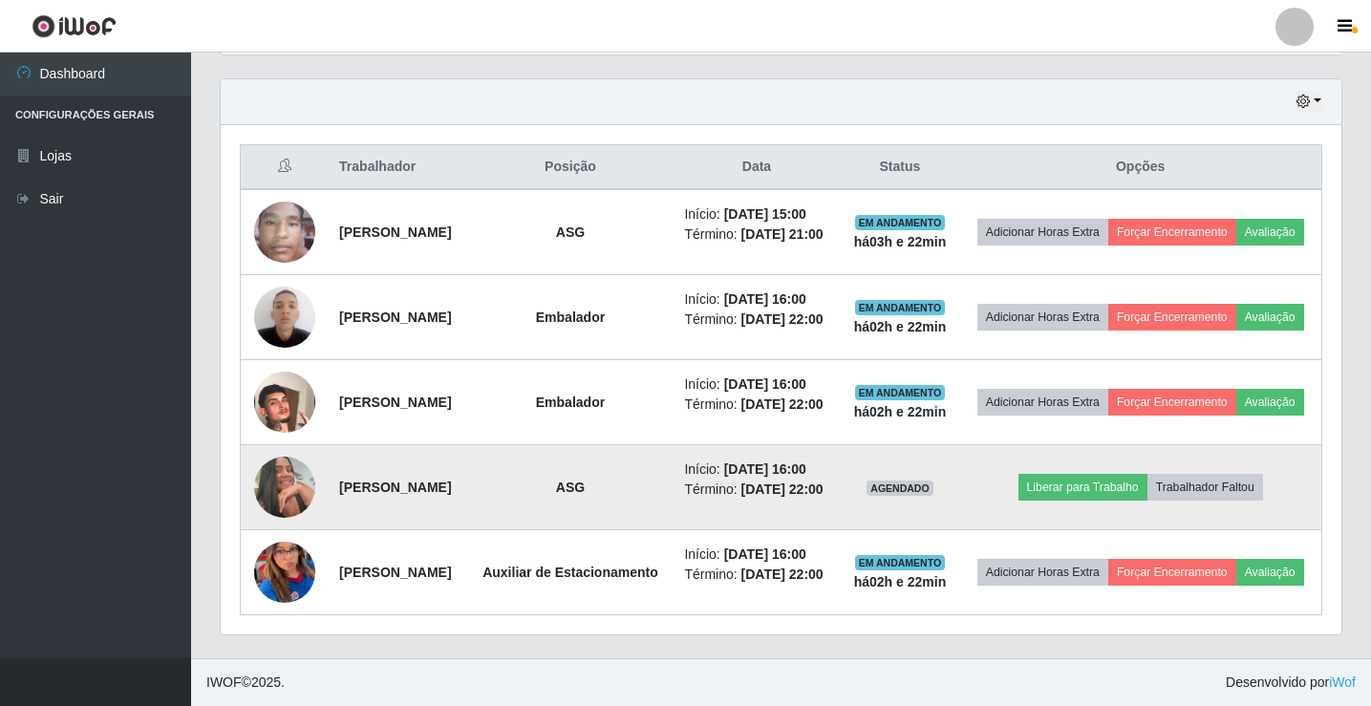
click at [294, 457] on img at bounding box center [284, 487] width 61 height 61
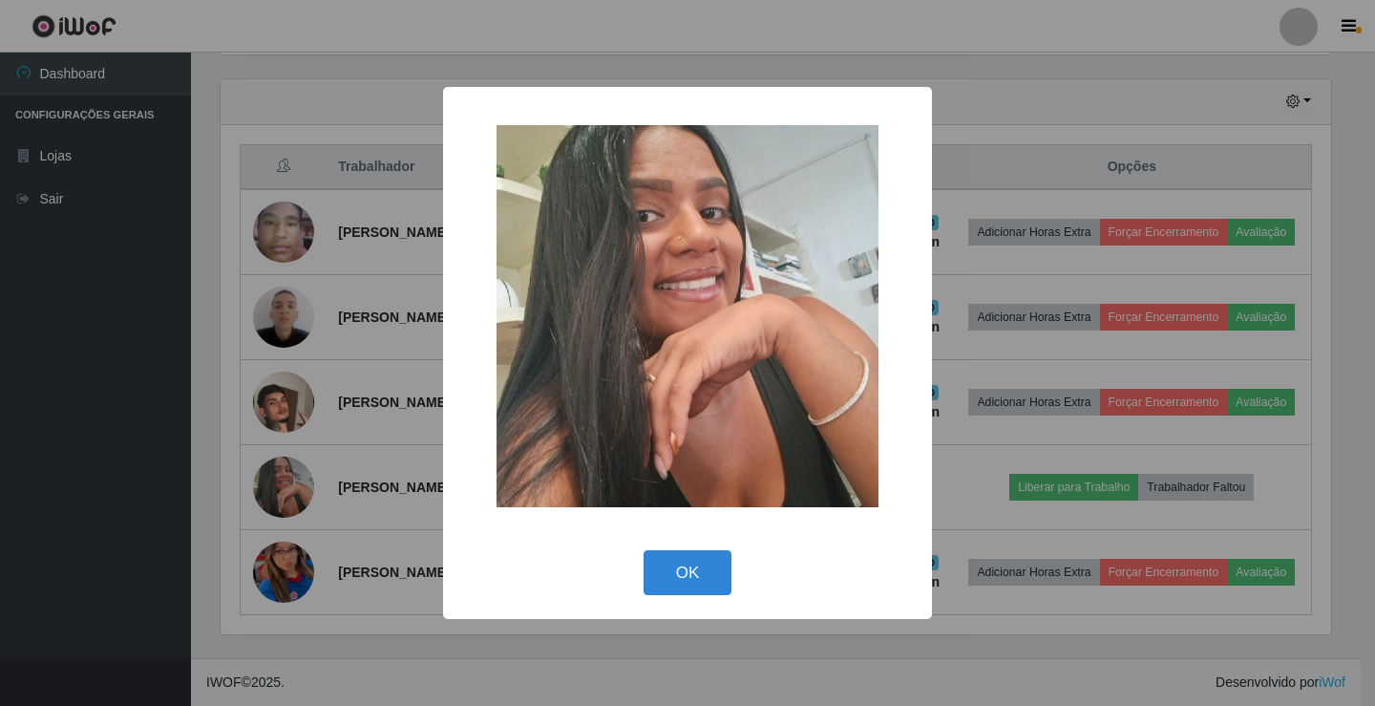
click at [331, 405] on div "× OK Cancel" at bounding box center [687, 353] width 1375 height 706
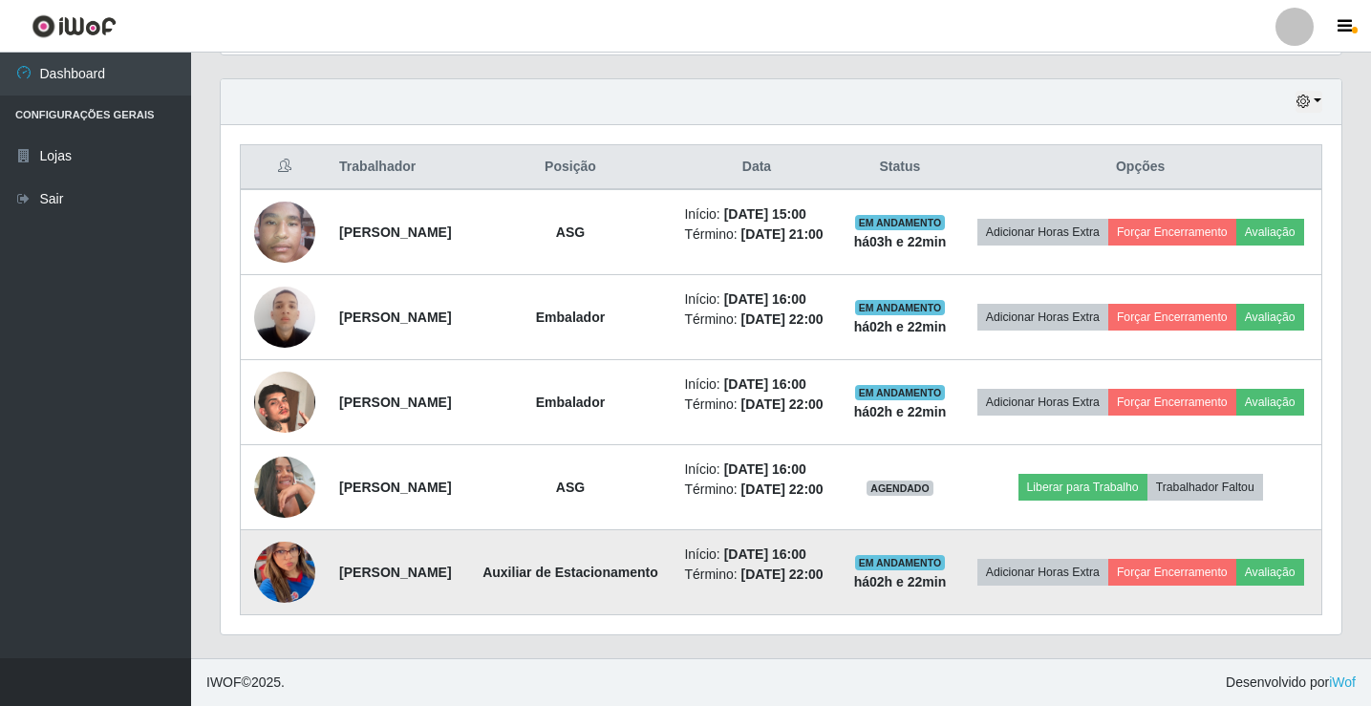
scroll to position [396, 1120]
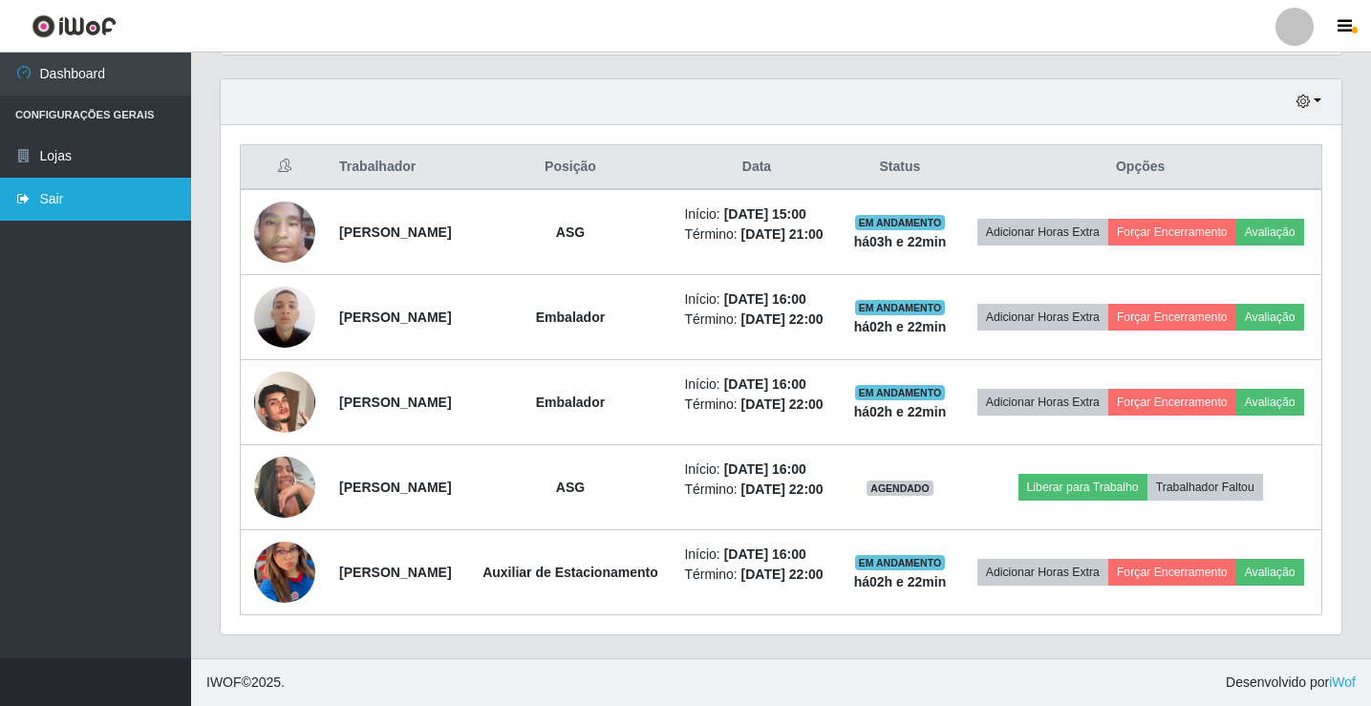
click at [71, 195] on link "Sair" at bounding box center [95, 199] width 191 height 43
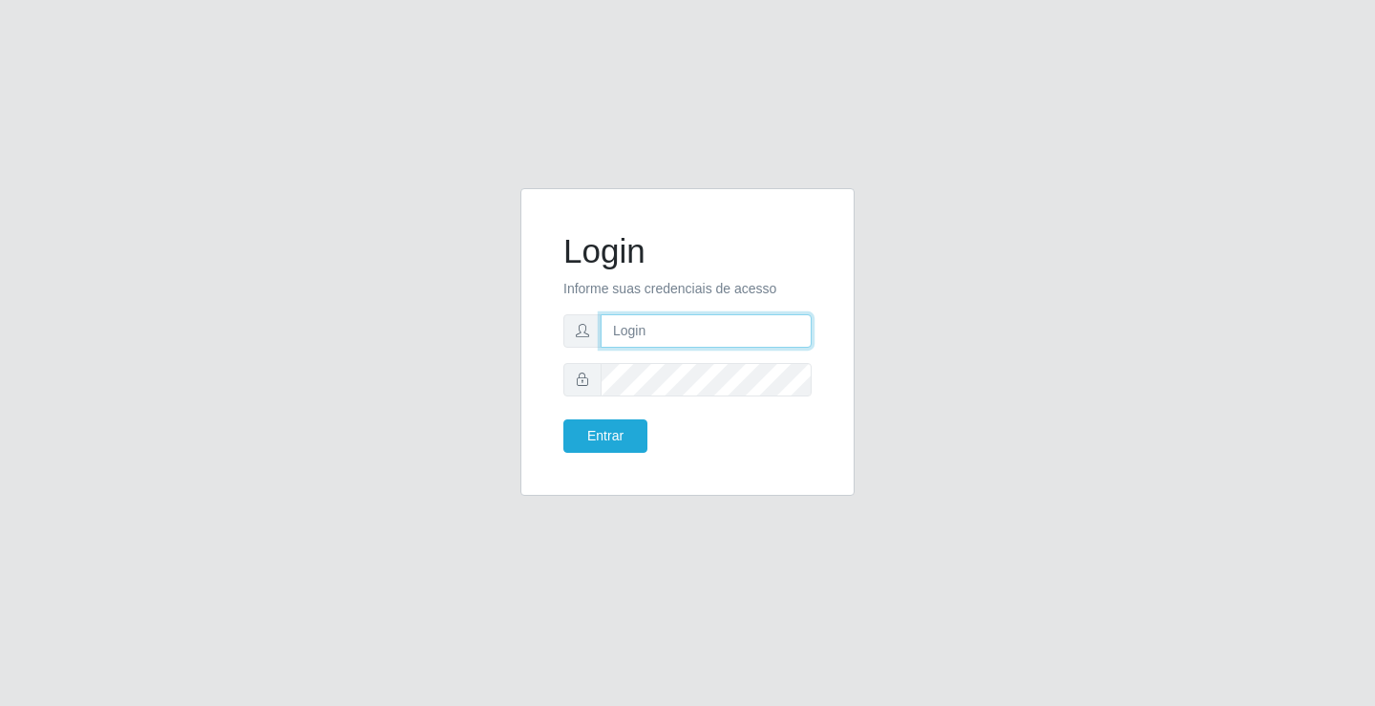
click at [697, 338] on input "text" at bounding box center [706, 330] width 211 height 33
type input "ediane@ideal"
click at [564, 419] on button "Entrar" at bounding box center [606, 435] width 84 height 33
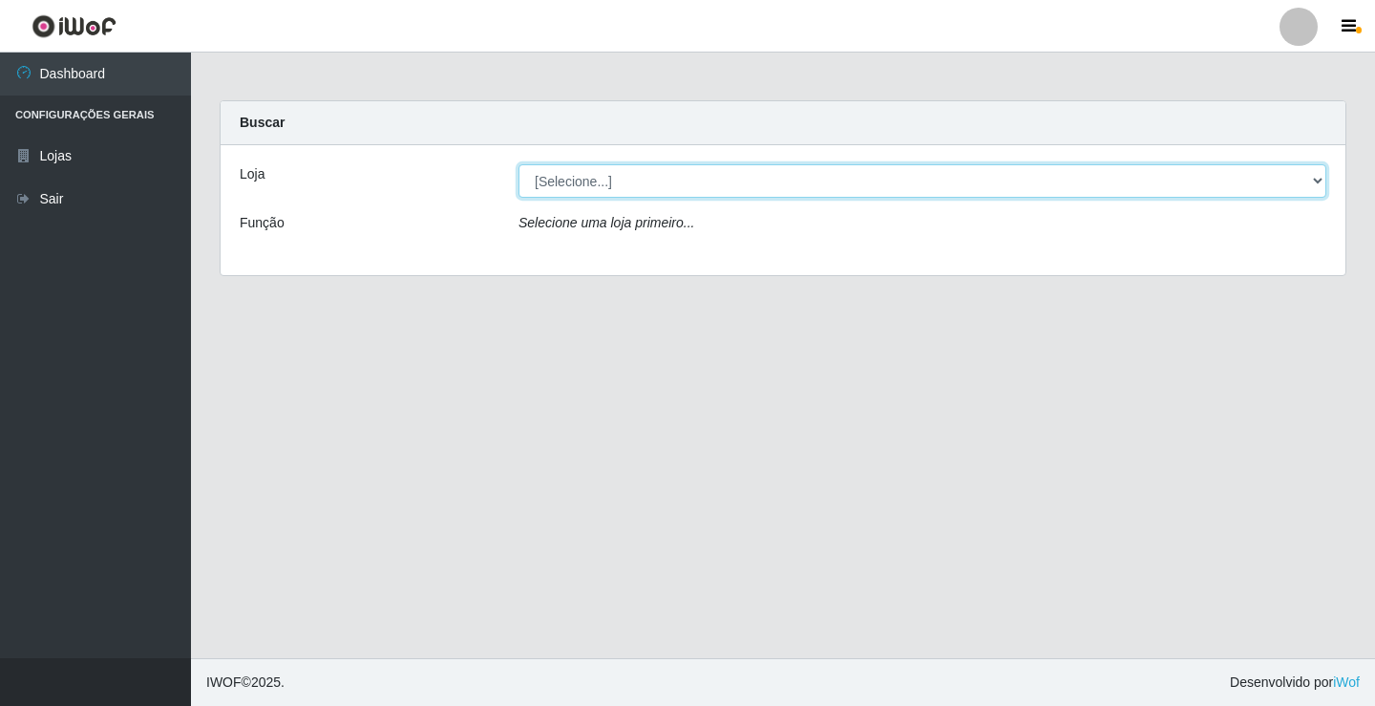
click at [556, 188] on select "[Selecione...] Ideal - Conceição" at bounding box center [923, 180] width 808 height 33
select select "231"
click at [519, 164] on select "[Selecione...] Ideal - Conceição" at bounding box center [923, 180] width 808 height 33
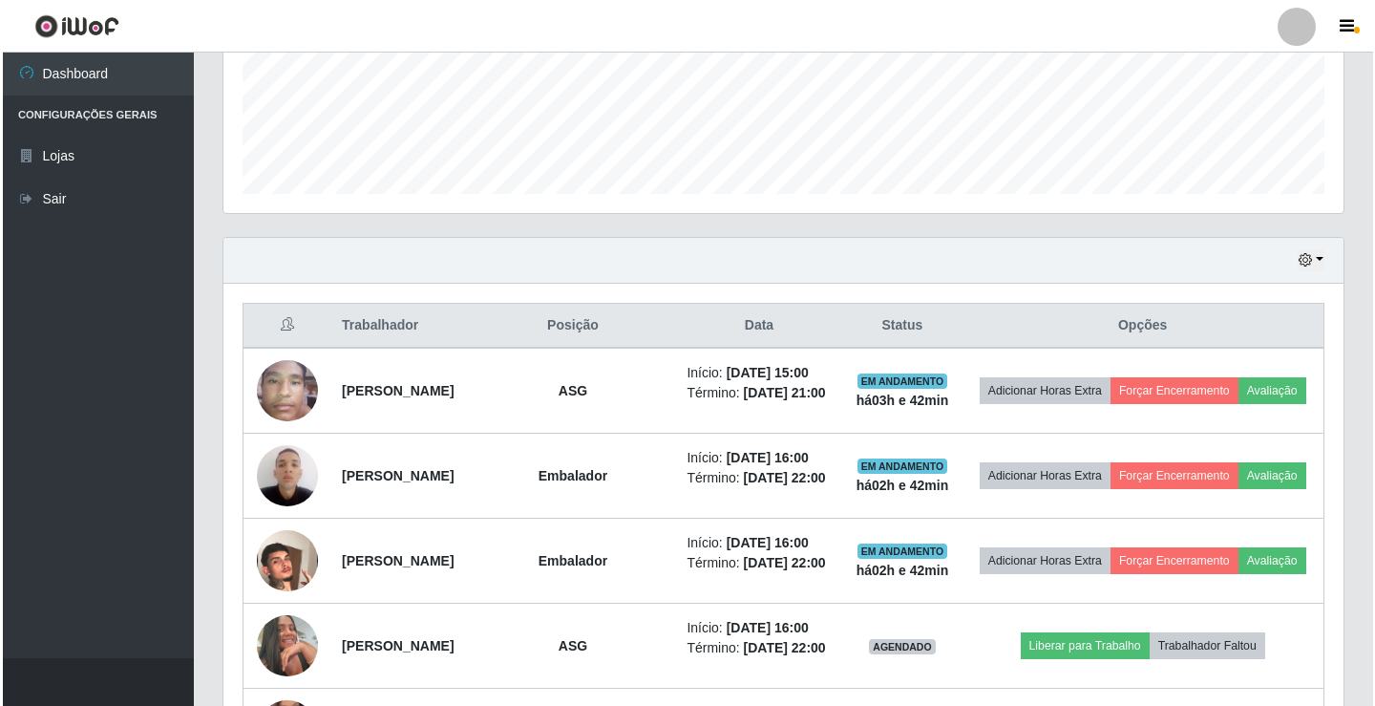
scroll to position [573, 0]
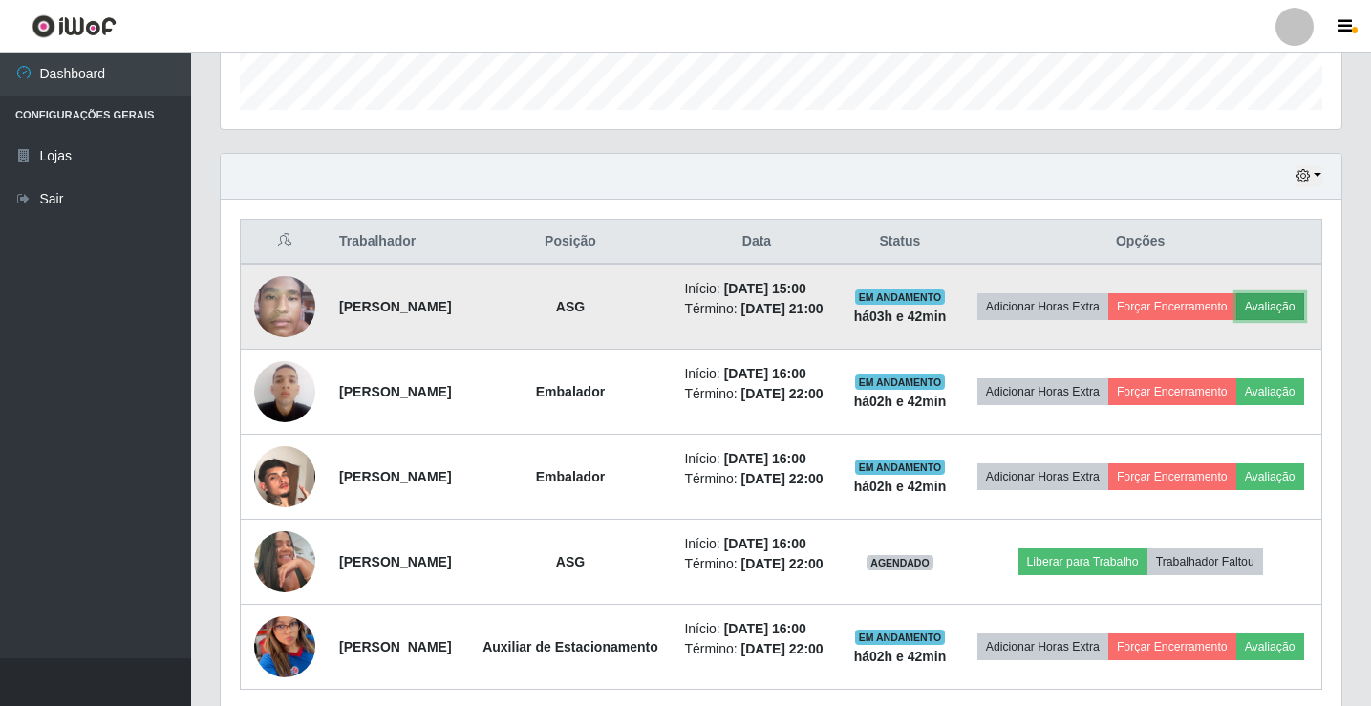
click at [1236, 320] on button "Avaliação" at bounding box center [1270, 306] width 68 height 27
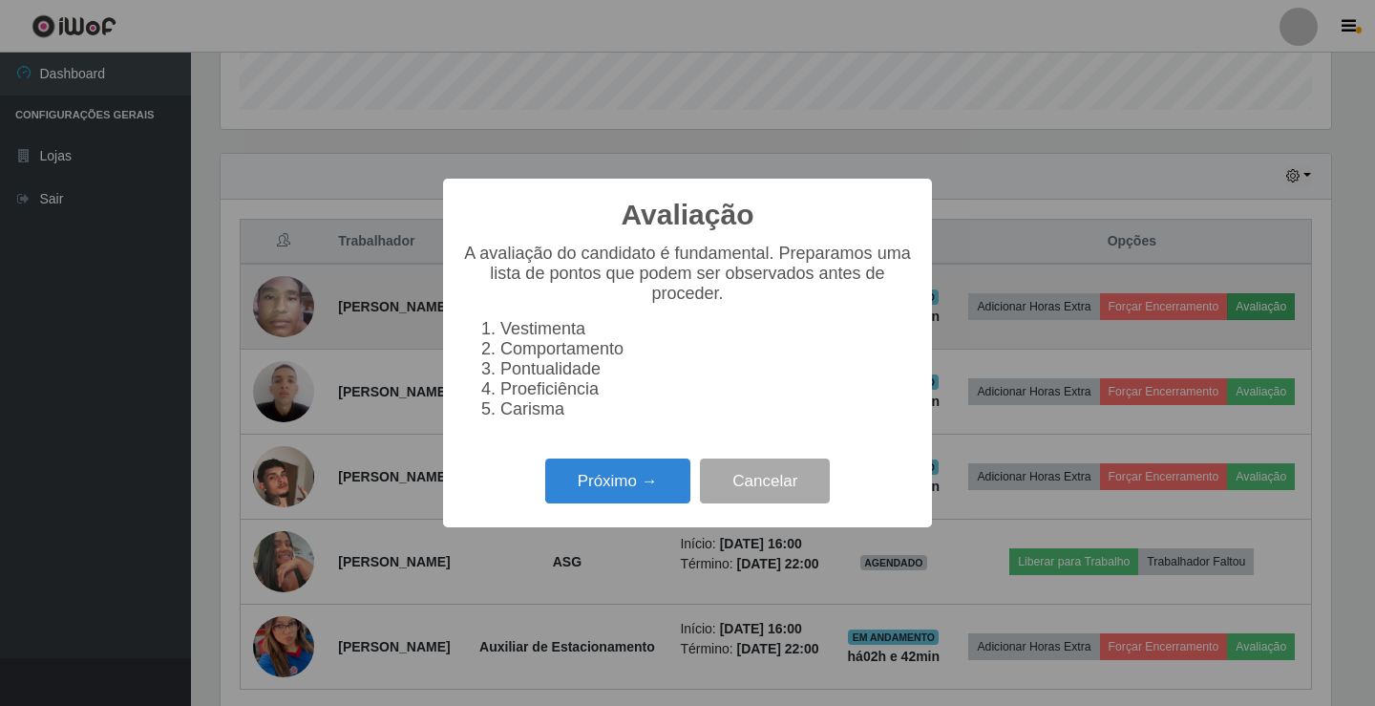
scroll to position [396, 1111]
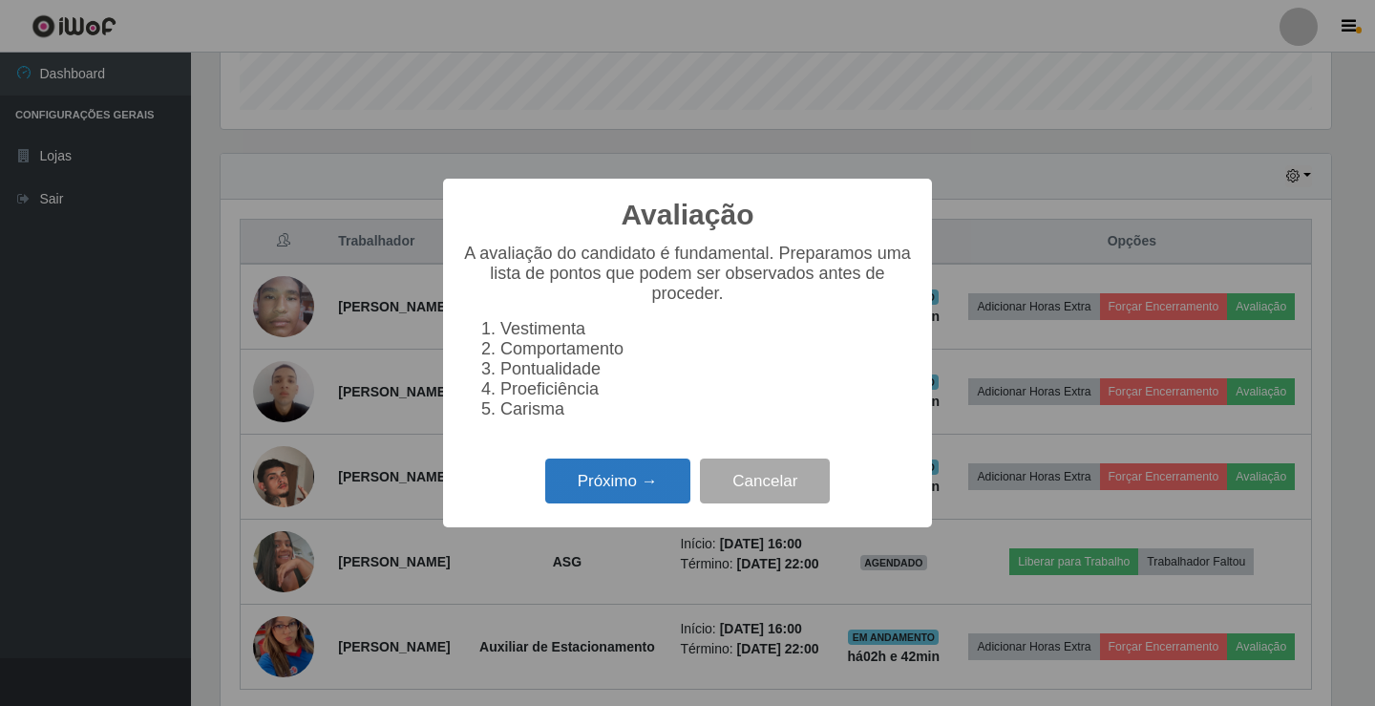
click at [646, 476] on button "Próximo →" at bounding box center [617, 480] width 145 height 45
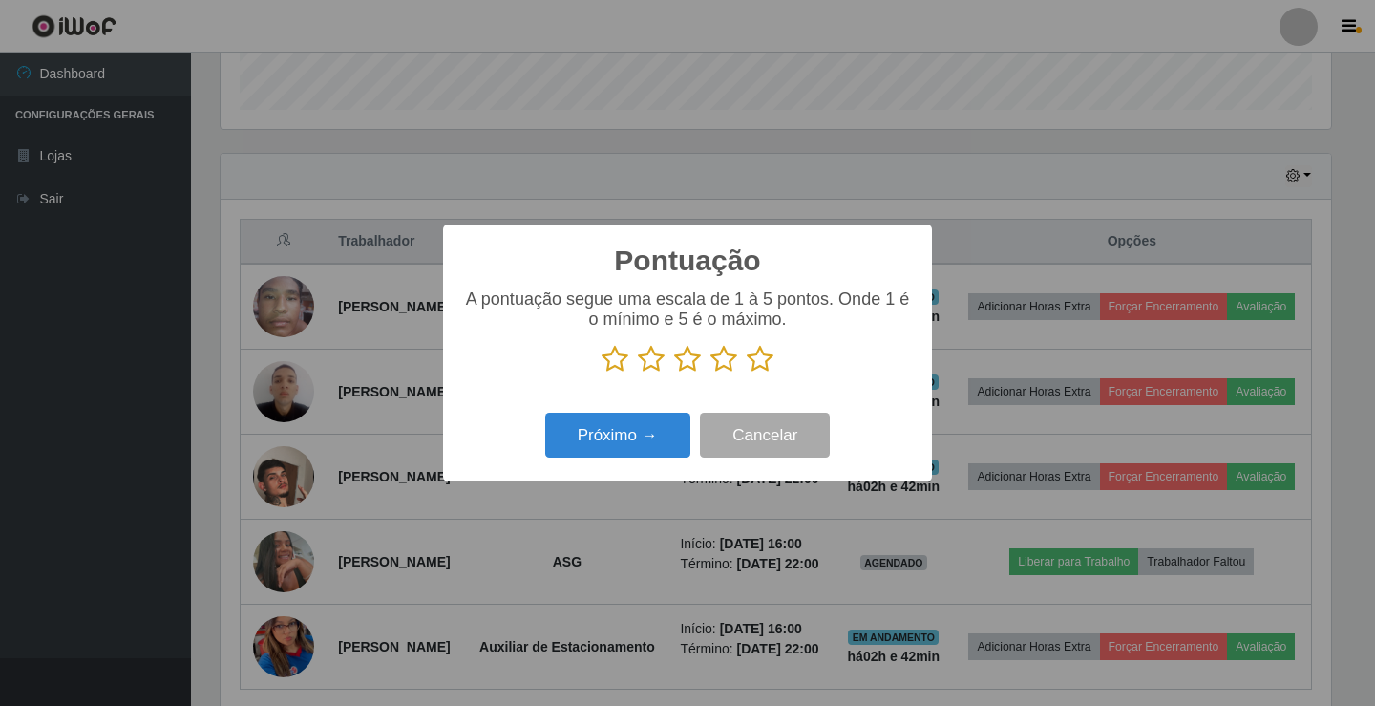
scroll to position [954695, 953980]
click at [621, 352] on icon at bounding box center [615, 359] width 27 height 29
click at [602, 373] on input "radio" at bounding box center [602, 373] width 0 height 0
click at [617, 418] on button "Próximo →" at bounding box center [617, 435] width 145 height 45
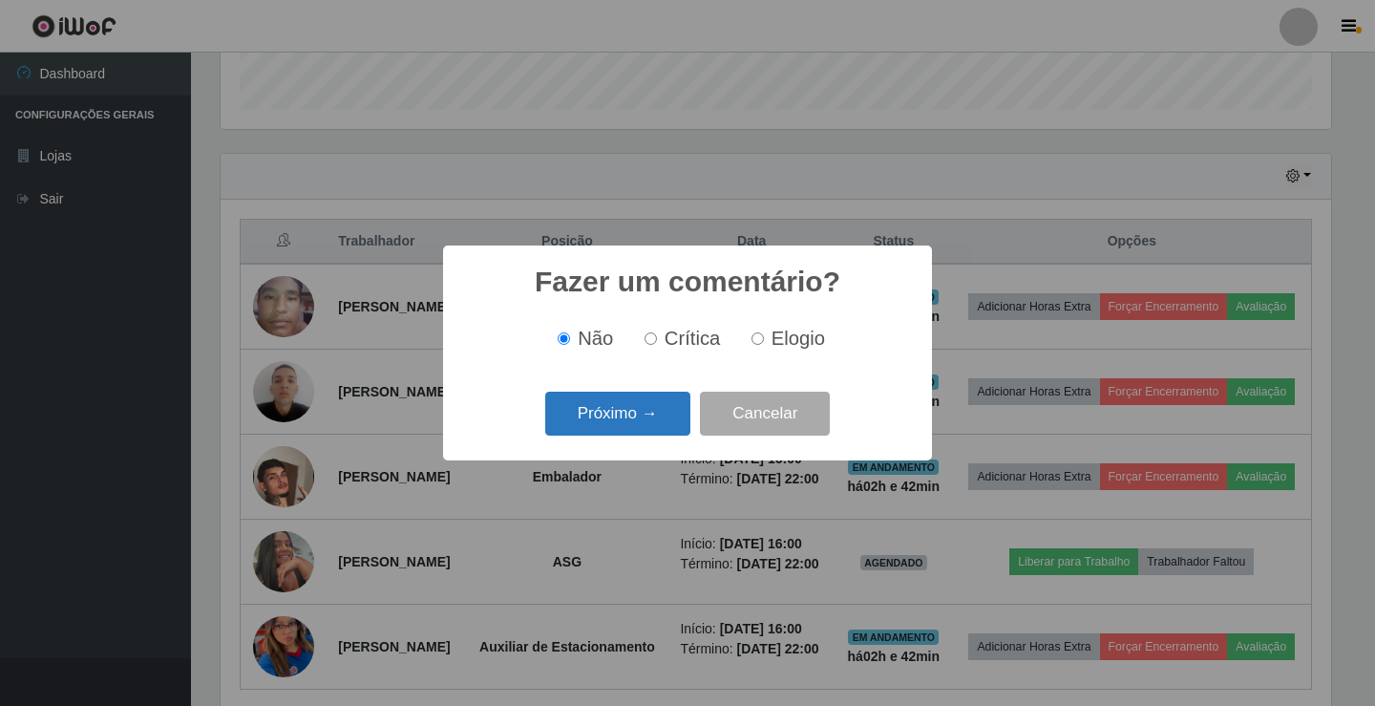
click at [627, 414] on button "Próximo →" at bounding box center [617, 414] width 145 height 45
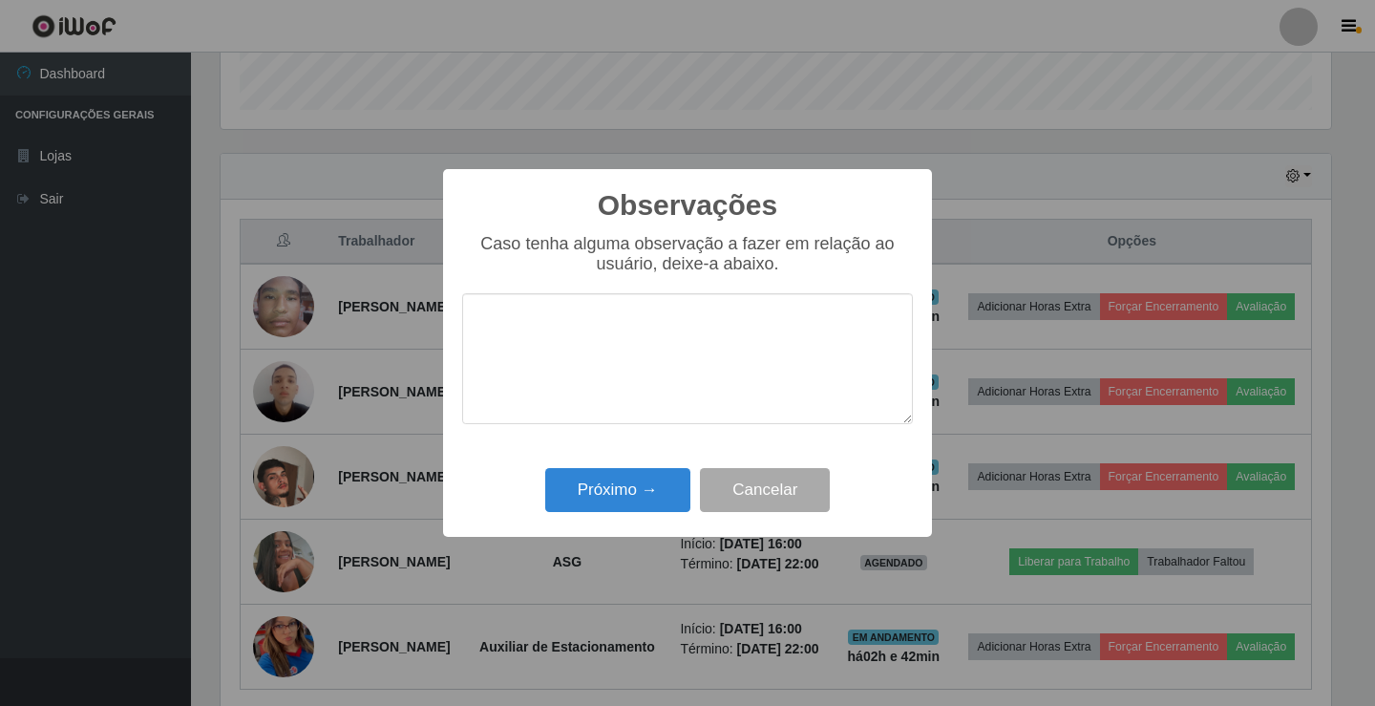
click at [630, 375] on textarea at bounding box center [687, 358] width 451 height 131
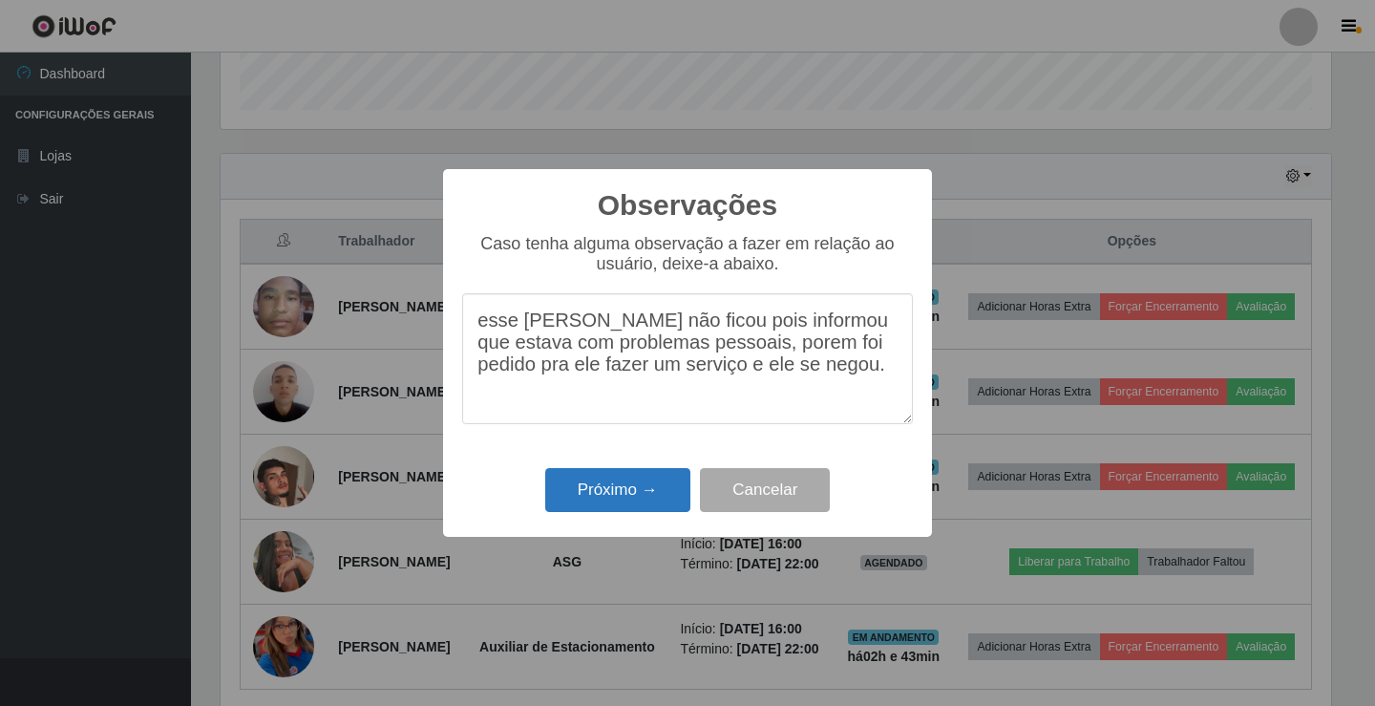
type textarea "esse [PERSON_NAME] não ficou pois informou que estava com problemas pessoais, p…"
click at [648, 488] on button "Próximo →" at bounding box center [617, 490] width 145 height 45
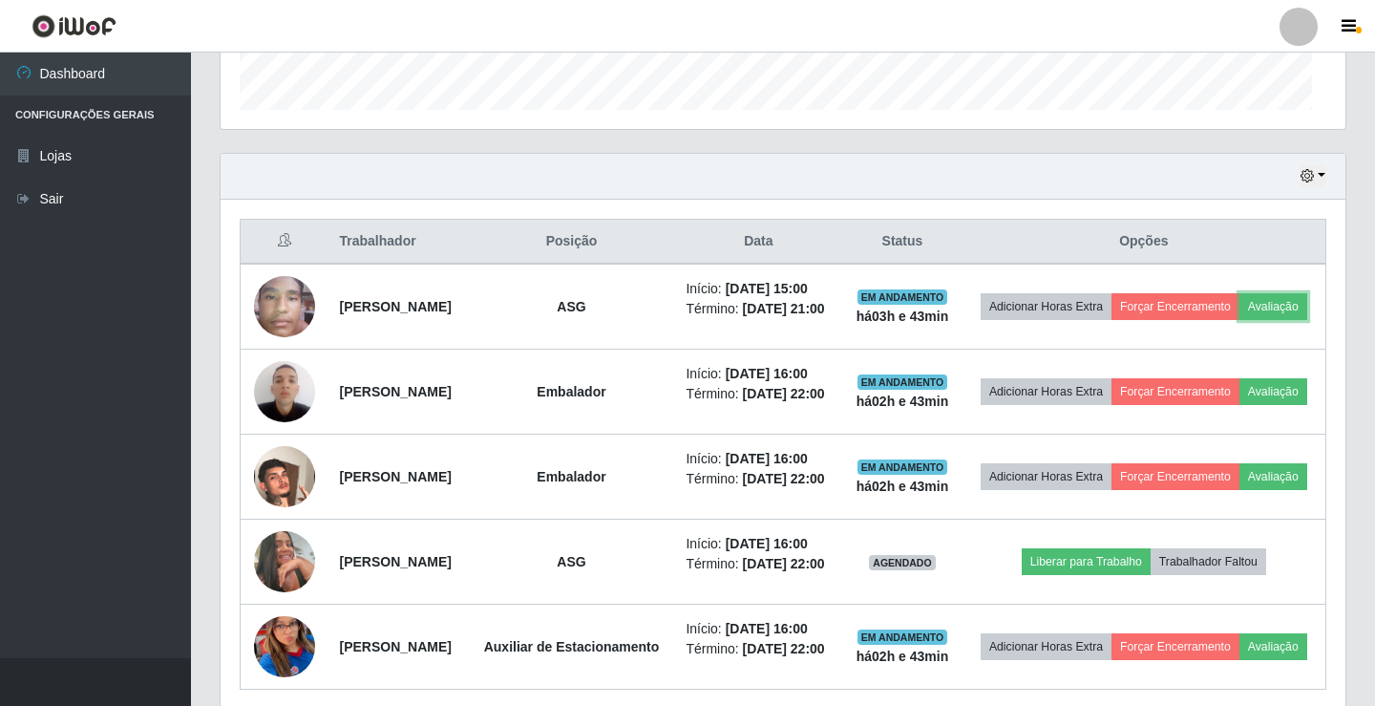
scroll to position [396, 1120]
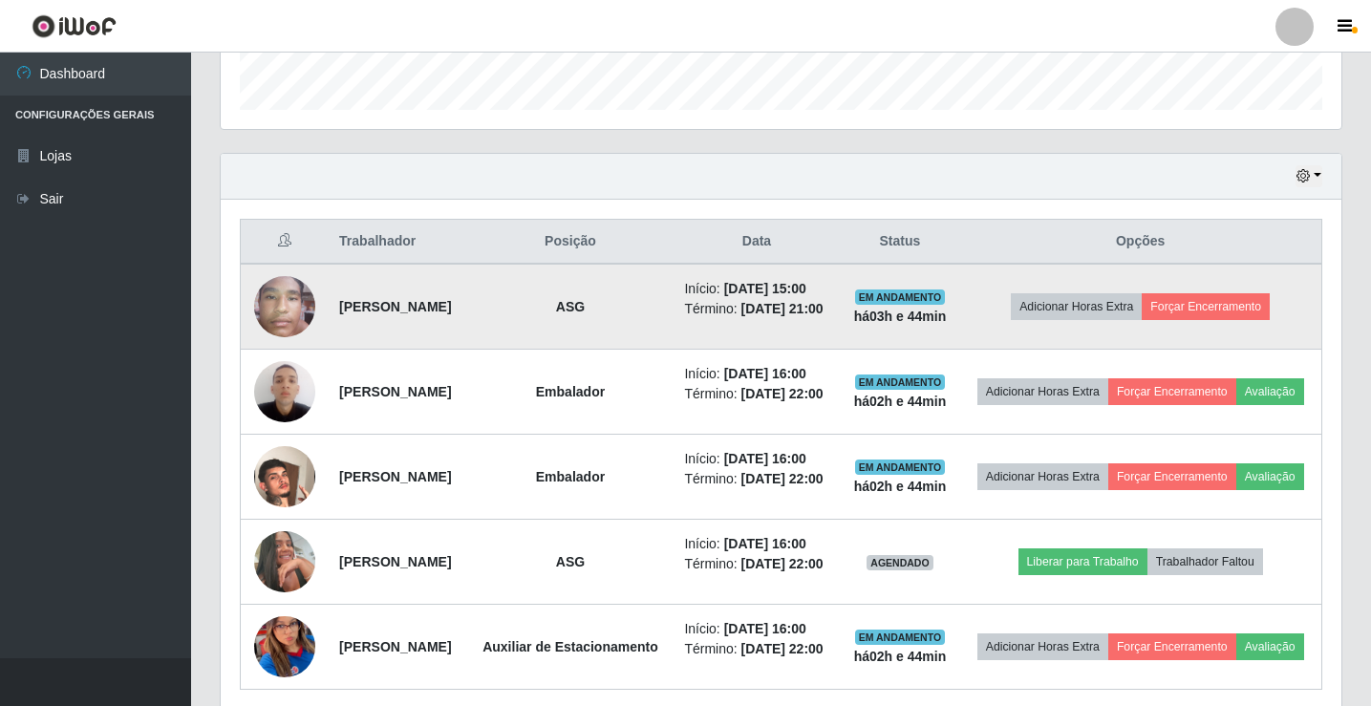
click at [309, 315] on img at bounding box center [284, 306] width 61 height 81
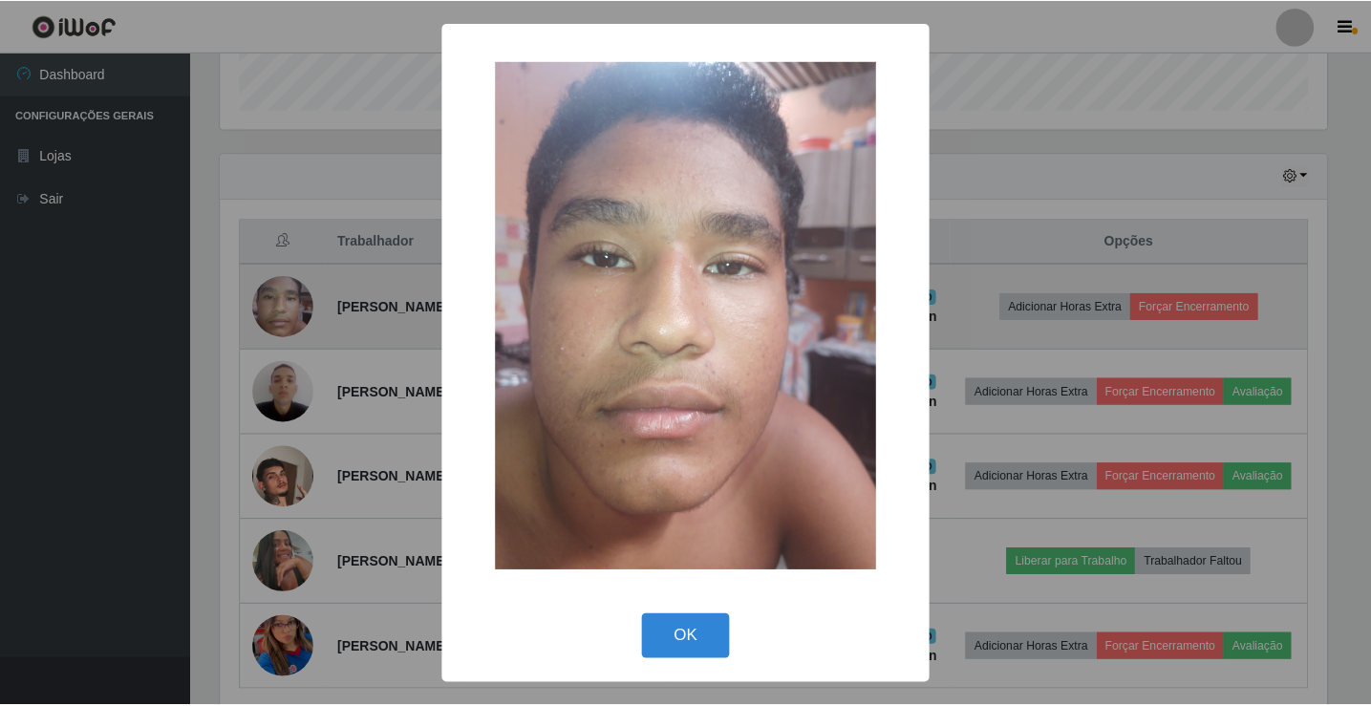
scroll to position [396, 1111]
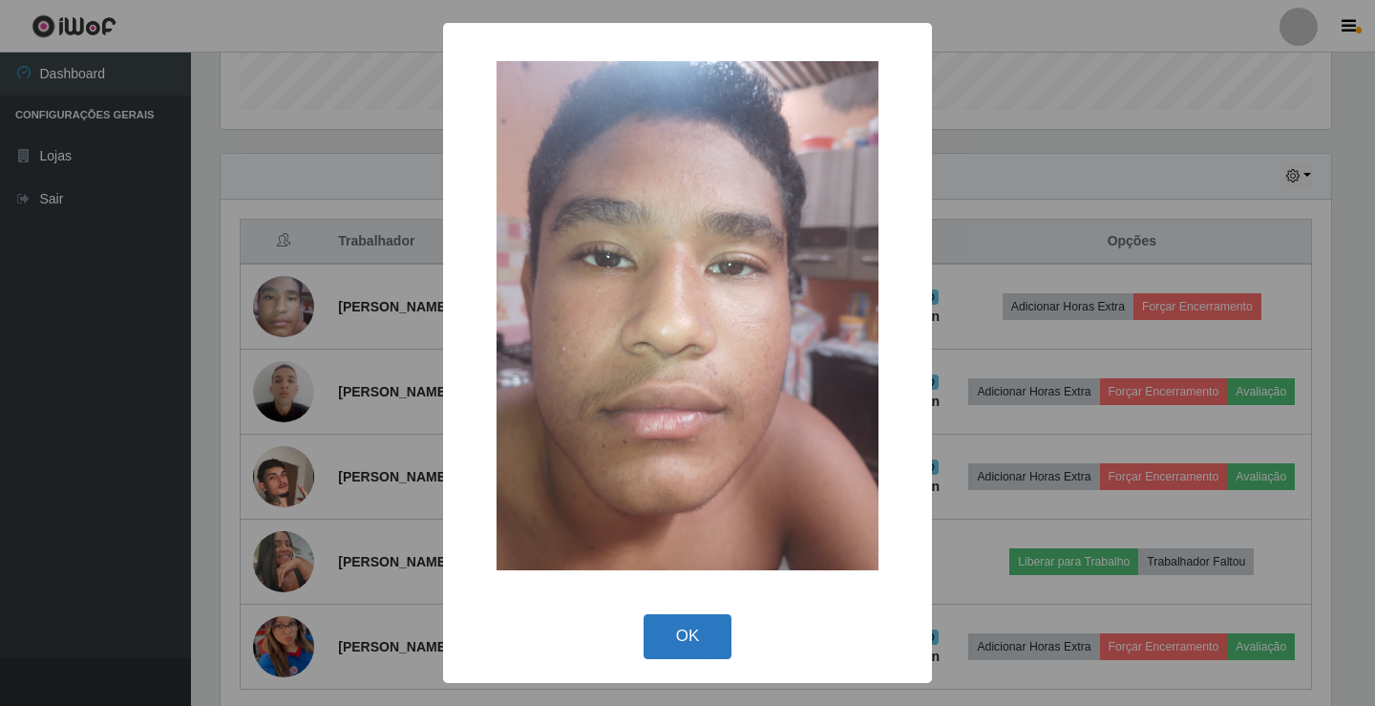
click at [722, 651] on button "OK" at bounding box center [688, 636] width 89 height 45
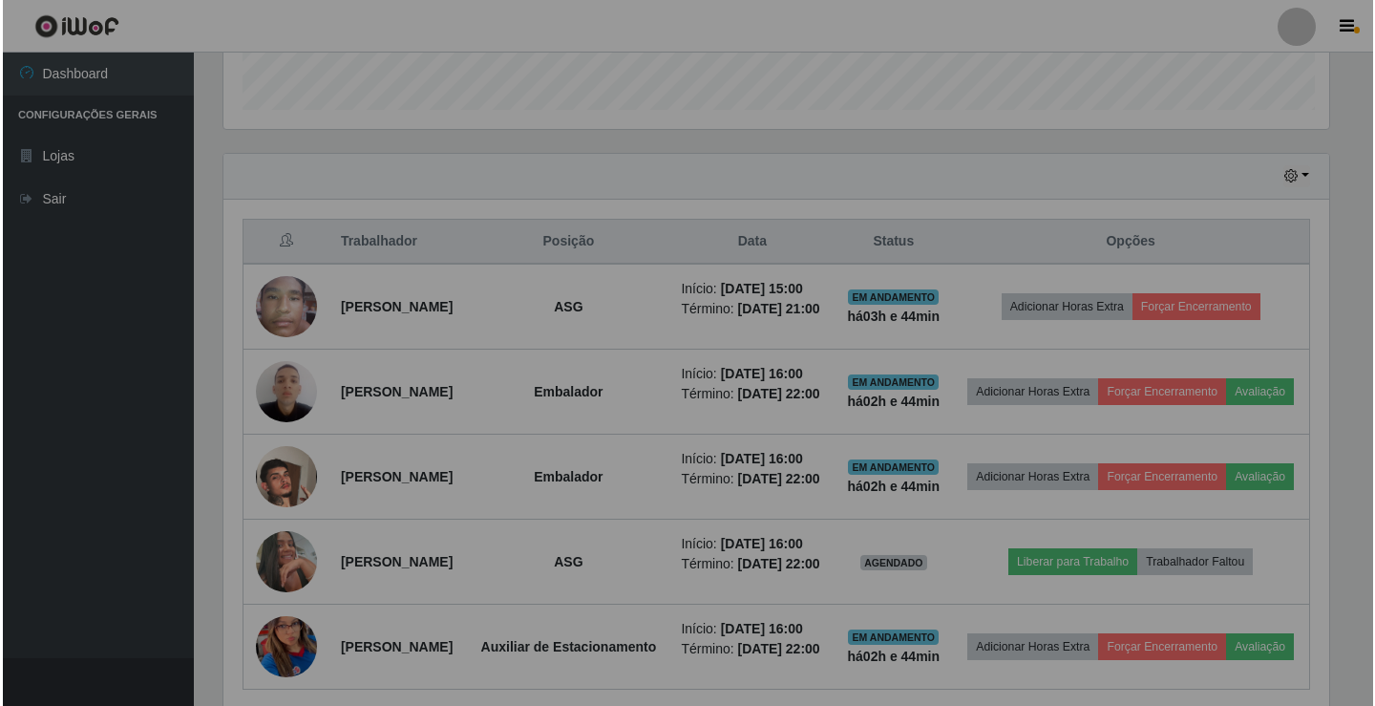
scroll to position [396, 1120]
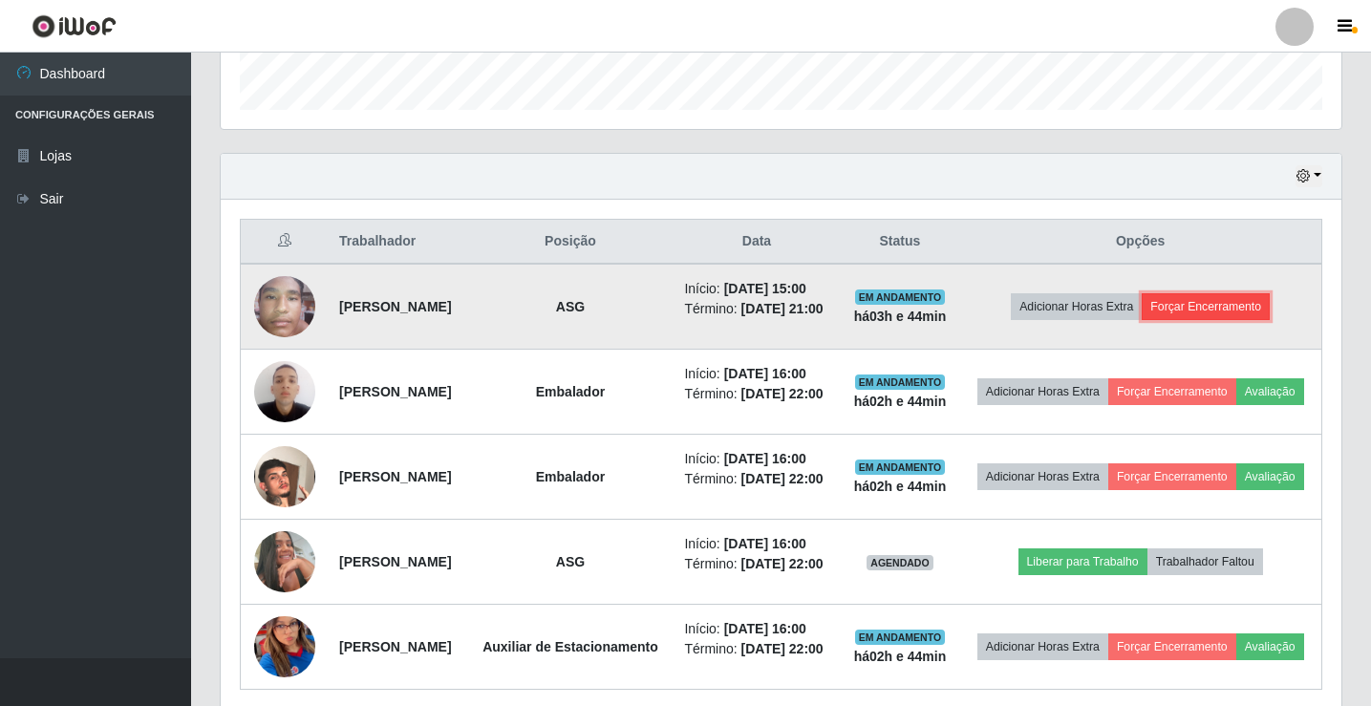
click at [1223, 315] on button "Forçar Encerramento" at bounding box center [1205, 306] width 128 height 27
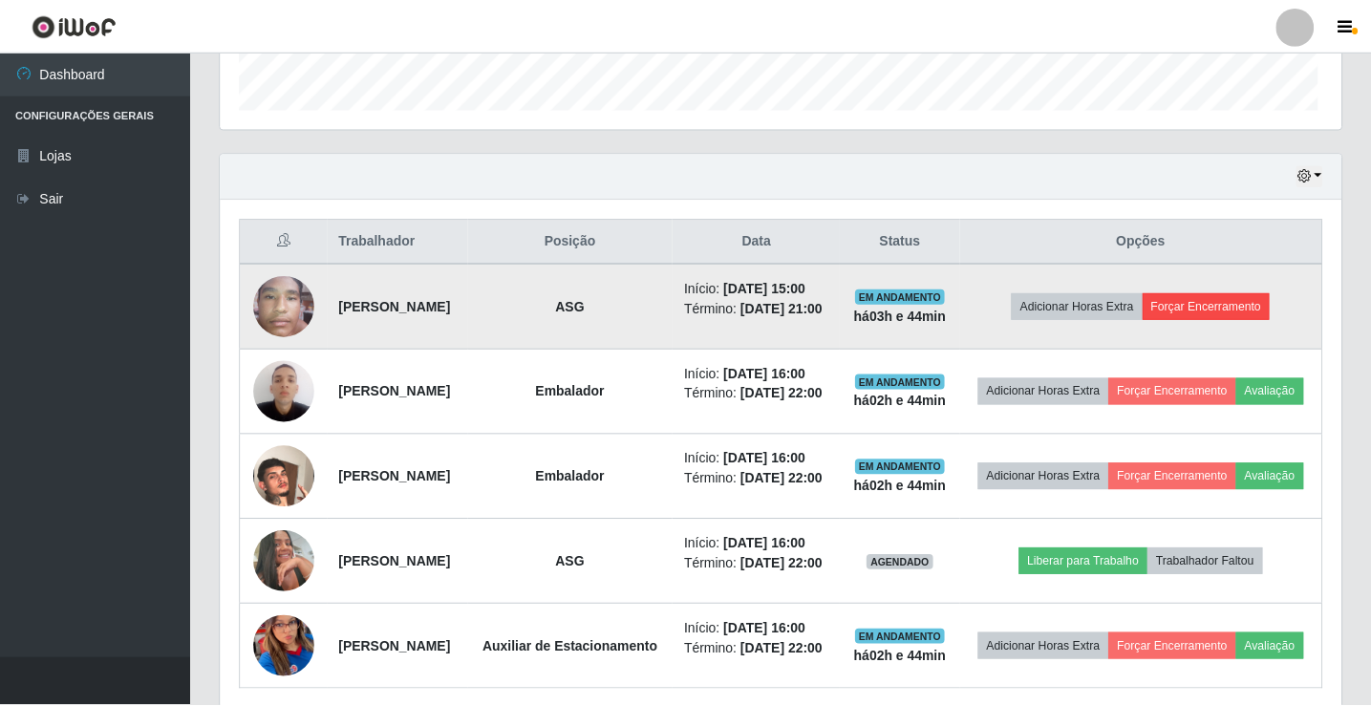
scroll to position [396, 1111]
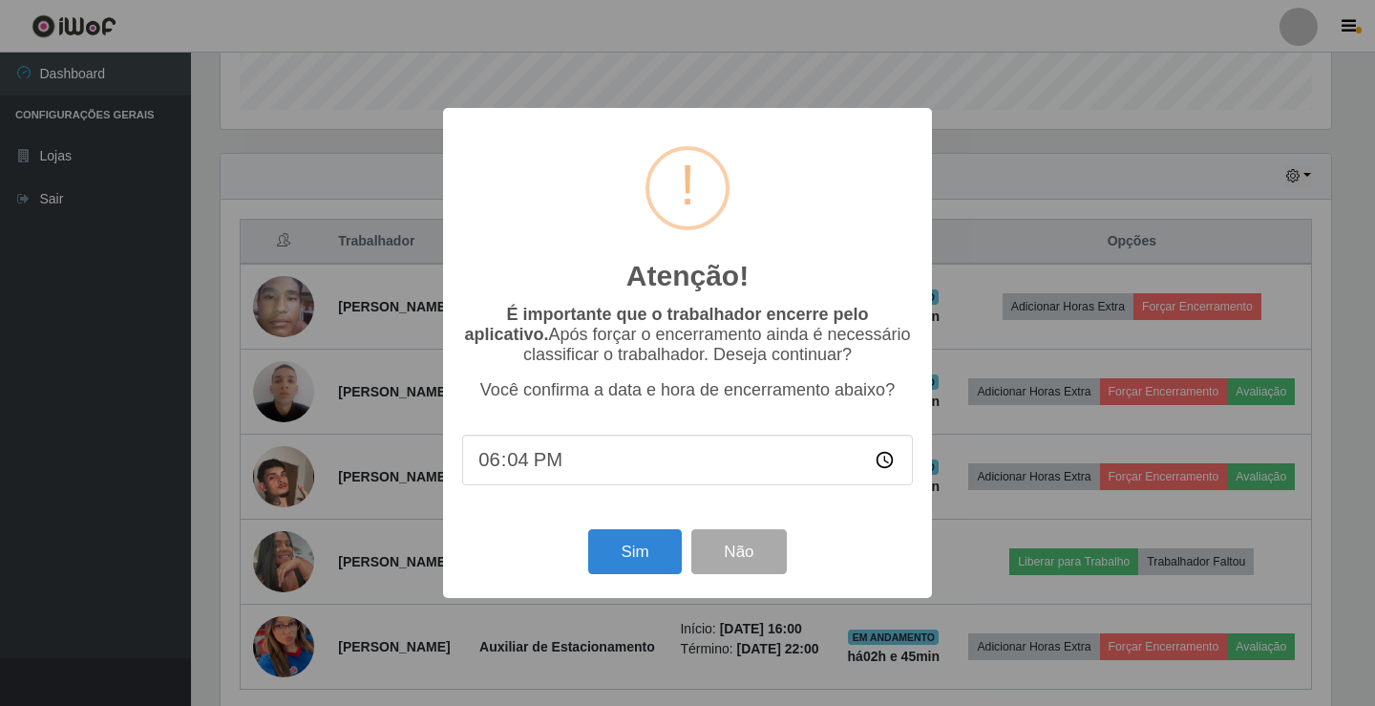
type input "18:45"
click at [641, 557] on button "Sim" at bounding box center [634, 551] width 93 height 45
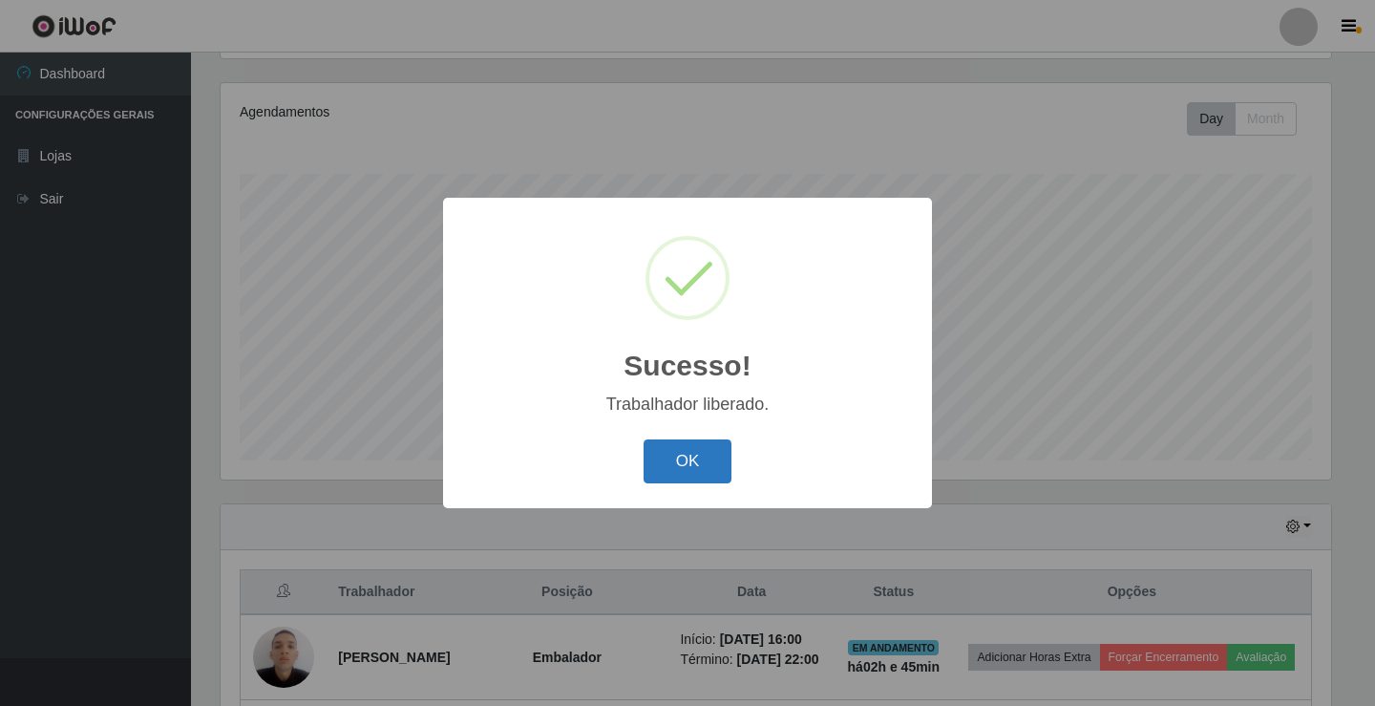
click at [706, 457] on button "OK" at bounding box center [688, 461] width 89 height 45
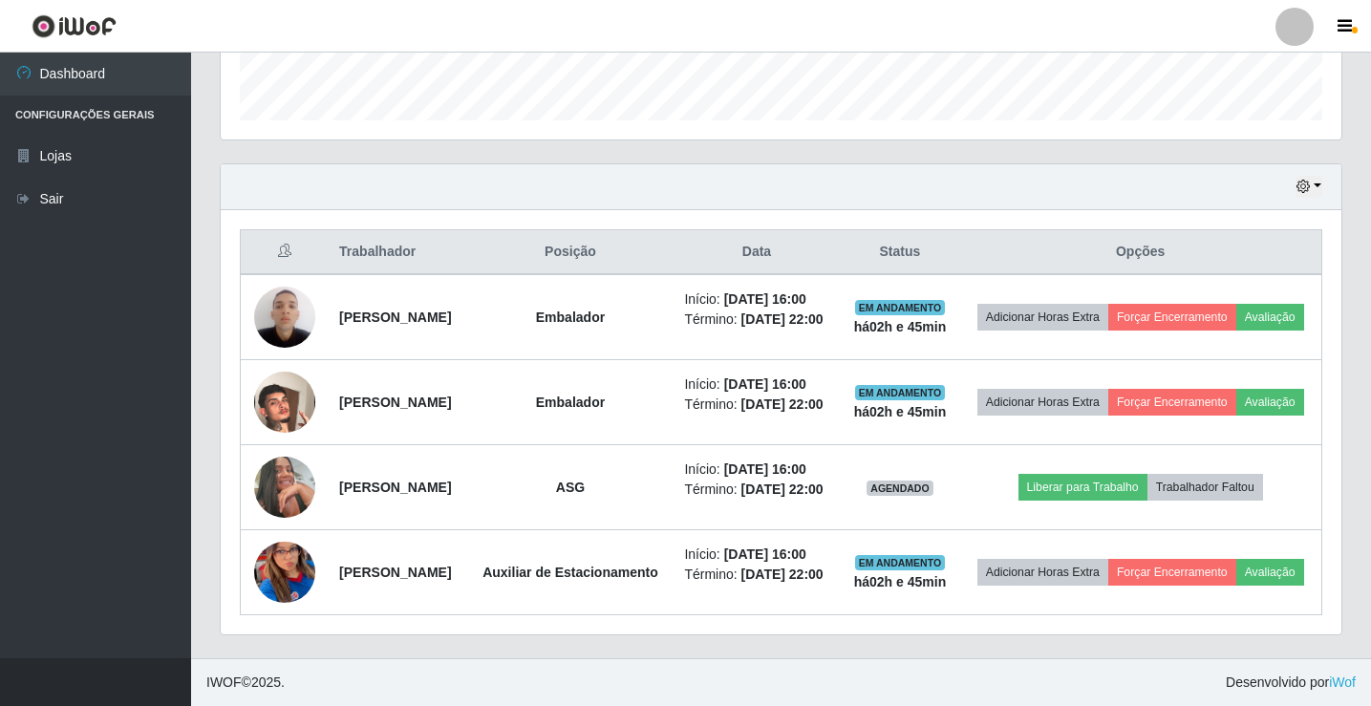
scroll to position [700, 0]
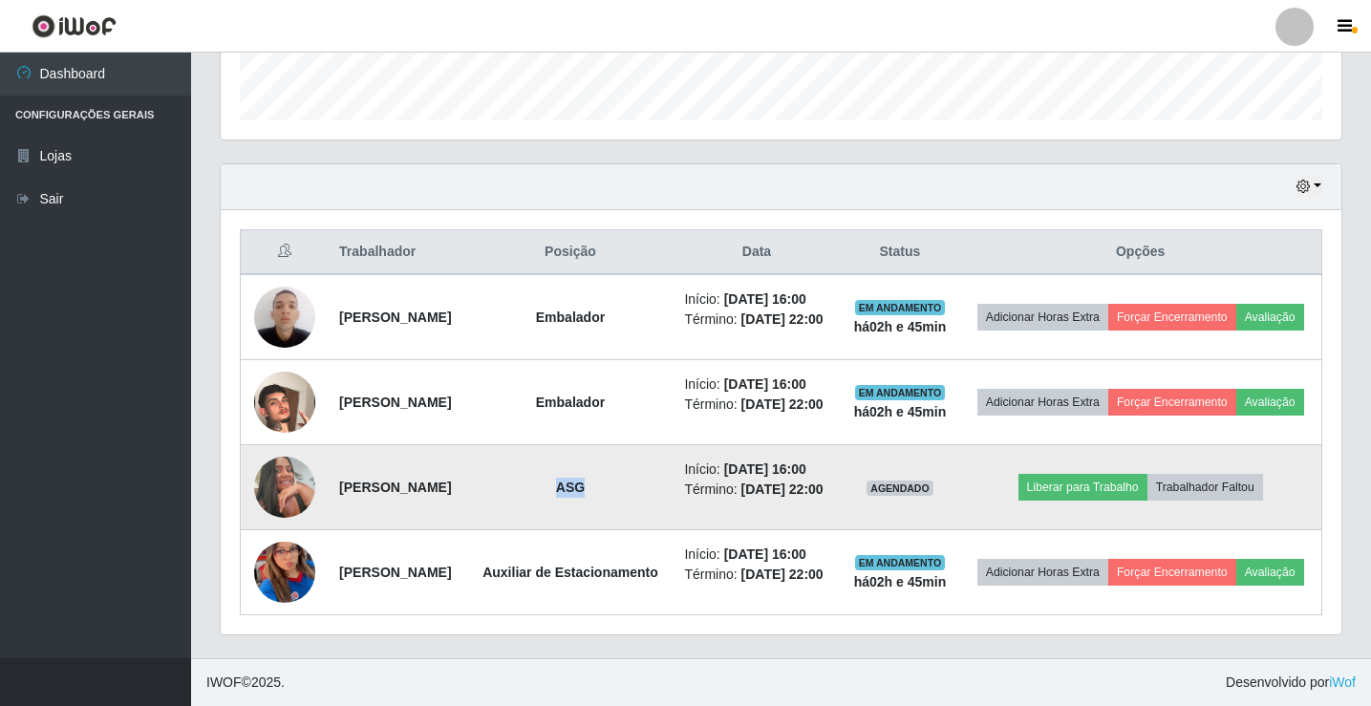
drag, startPoint x: 604, startPoint y: 450, endPoint x: 687, endPoint y: 450, distance: 83.1
click at [673, 450] on td "ASG" at bounding box center [570, 487] width 205 height 85
click at [828, 479] on li "Término: [DATE] 22:00" at bounding box center [756, 489] width 144 height 20
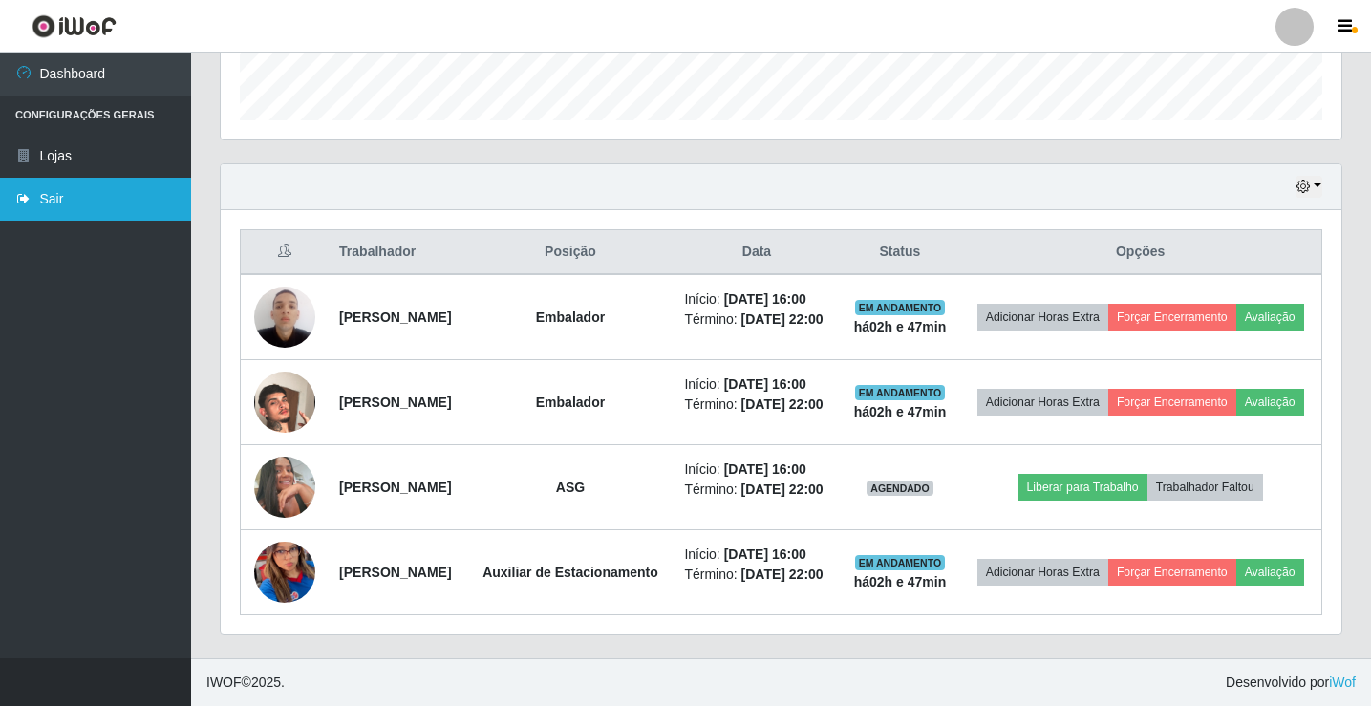
click at [32, 194] on link "Sair" at bounding box center [95, 199] width 191 height 43
